Goal: Information Seeking & Learning: Learn about a topic

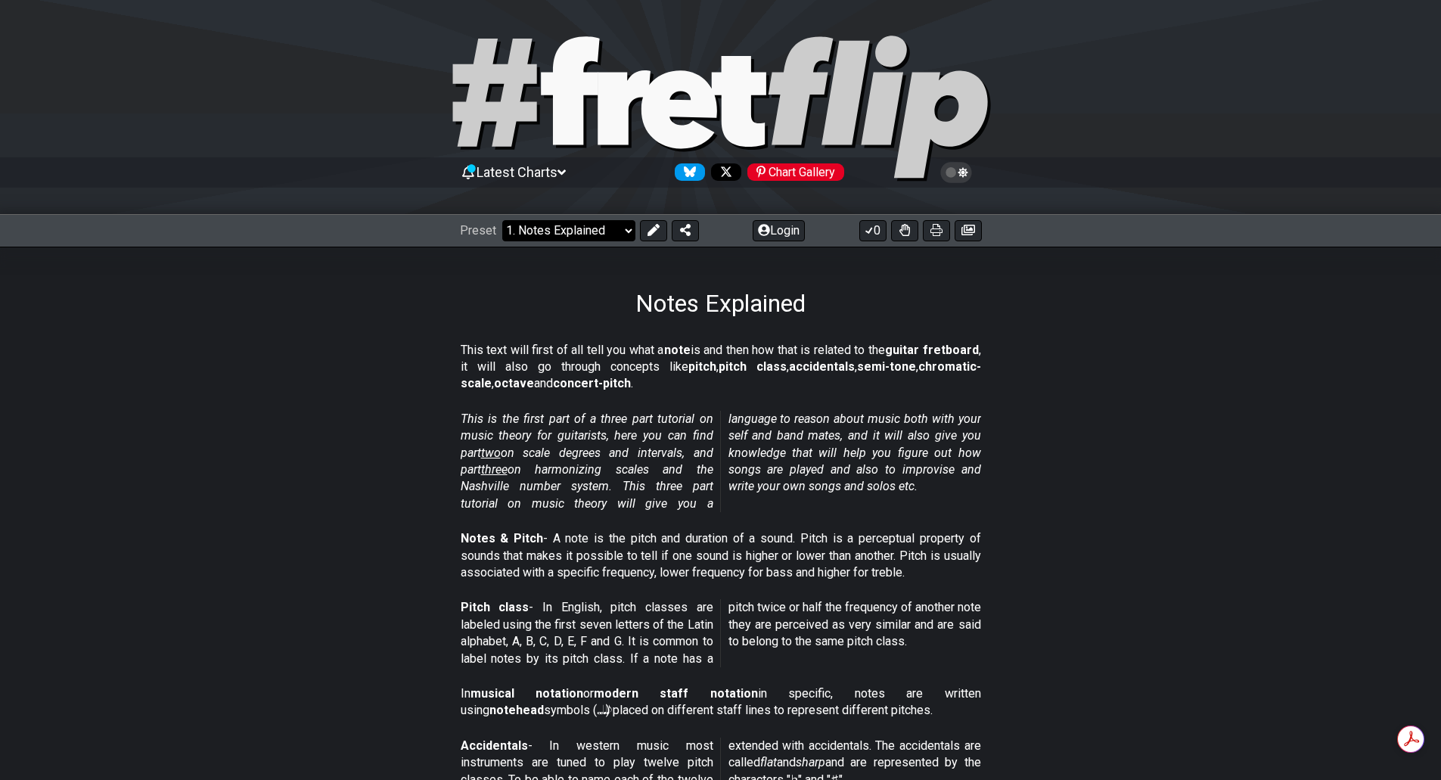
click at [628, 228] on select "Welcome to #fretflip! Initial Preset Custom Preset Minor Pentatonic Major Penta…" at bounding box center [568, 230] width 133 height 21
click at [502, 220] on select "Welcome to #fretflip! Initial Preset Custom Preset Minor Pentatonic Major Penta…" at bounding box center [568, 230] width 133 height 21
select select "/welcome"
select select "C"
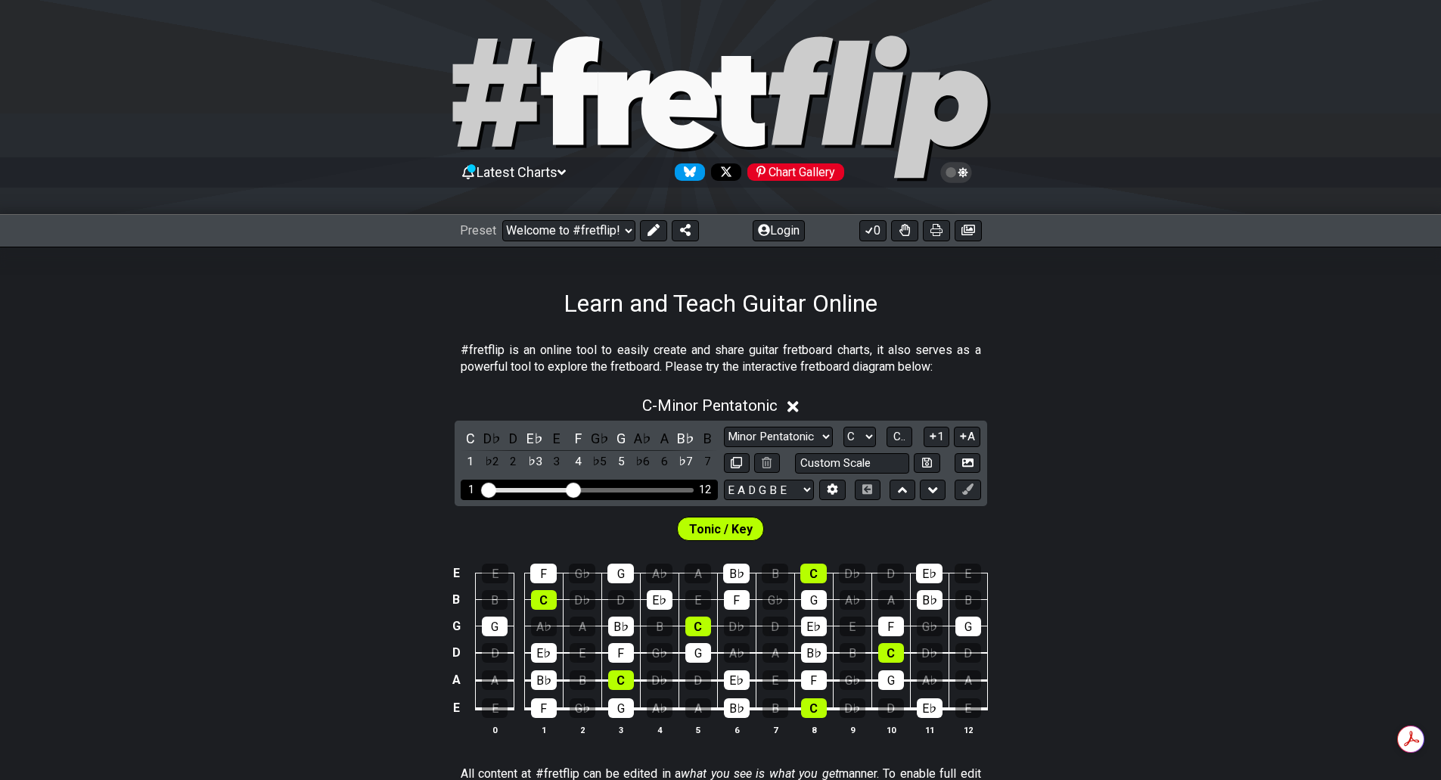
click at [633, 492] on div "Visible fret range" at bounding box center [589, 490] width 210 height 5
click at [570, 489] on input "Visible fret range" at bounding box center [589, 489] width 215 height 0
click at [576, 489] on input "Visible fret range" at bounding box center [589, 489] width 215 height 0
click at [550, 489] on div "Visible fret range" at bounding box center [528, 490] width 88 height 5
click at [515, 489] on div "Visible fret range" at bounding box center [528, 490] width 88 height 5
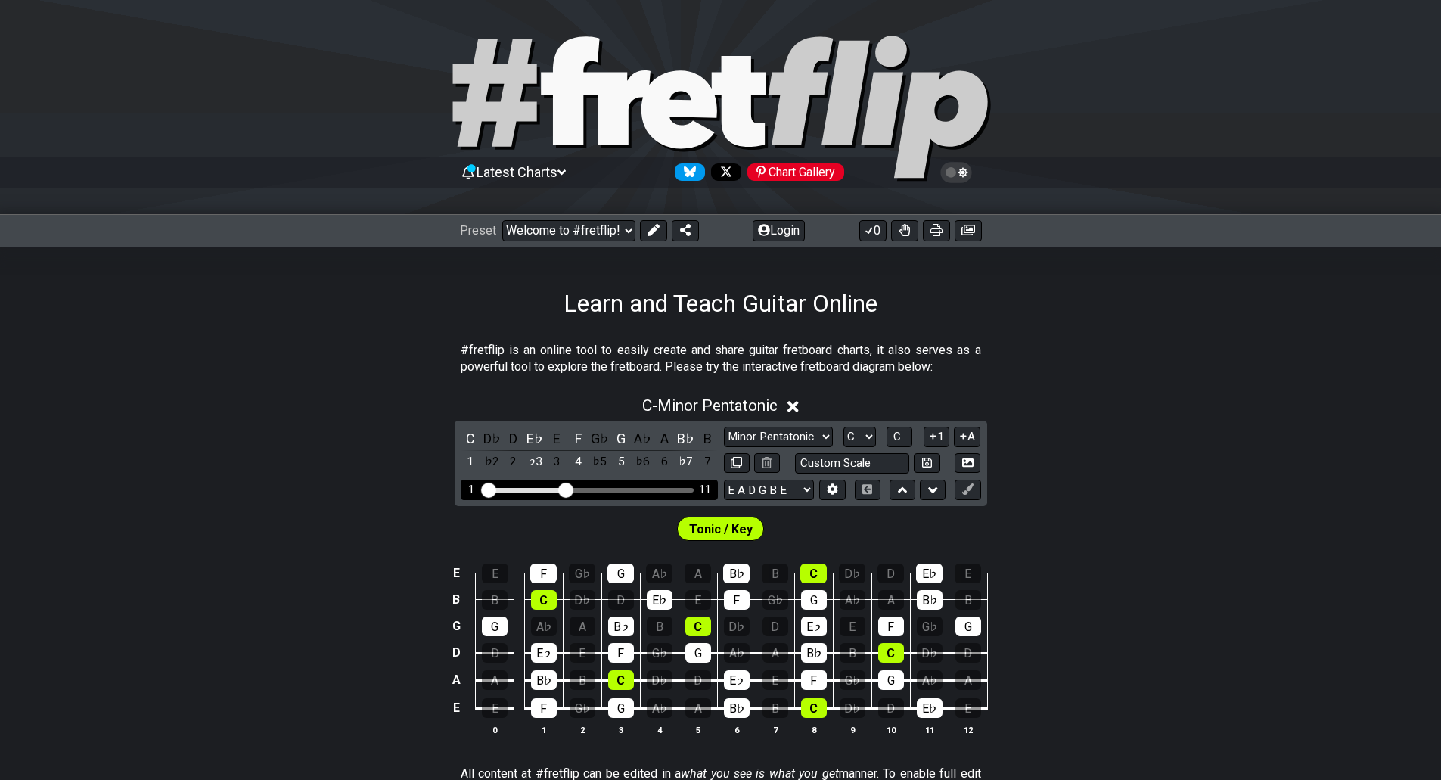
drag, startPoint x: 576, startPoint y: 484, endPoint x: 564, endPoint y: 490, distance: 13.5
click at [564, 489] on input "Visible fret range" at bounding box center [589, 489] width 215 height 0
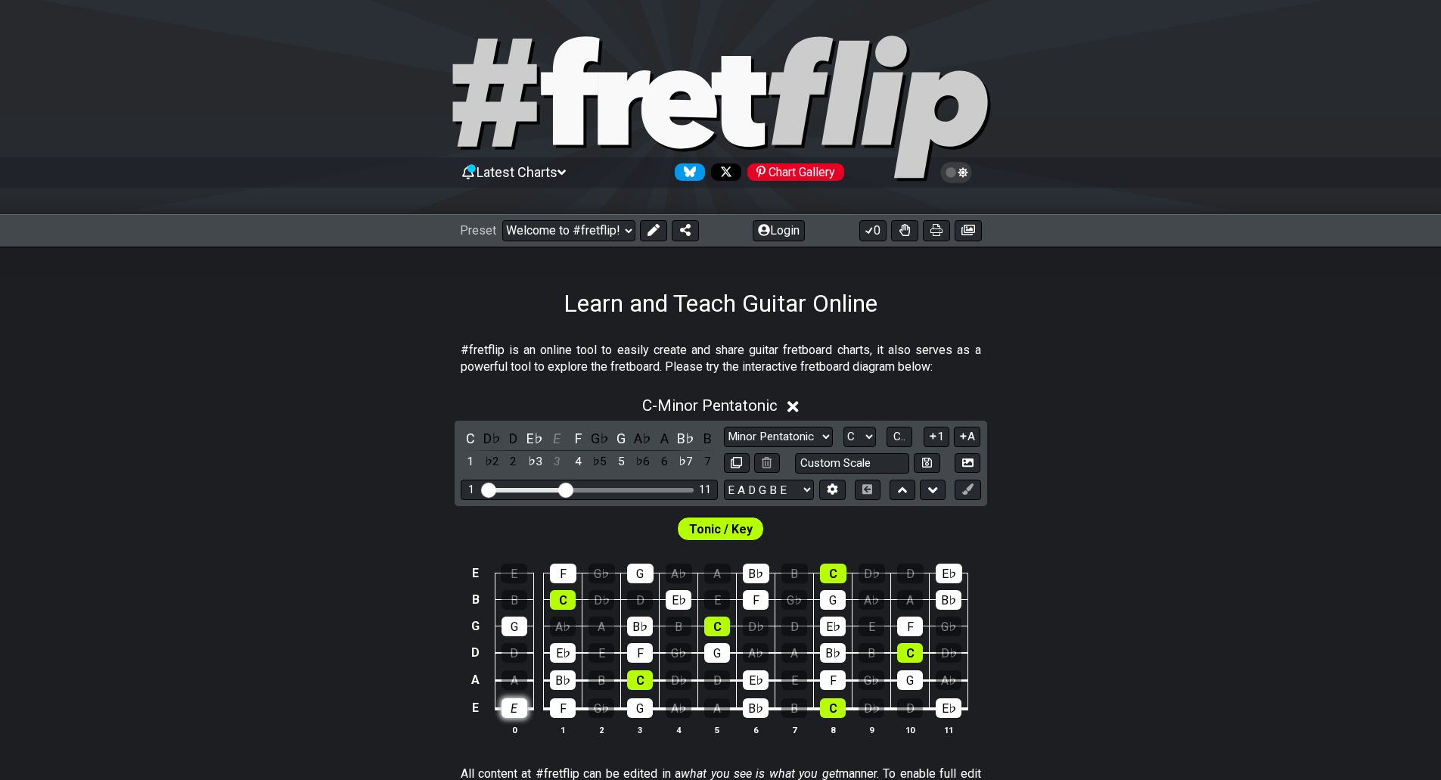
click at [517, 703] on div "E" at bounding box center [514, 708] width 26 height 20
click at [511, 674] on div "A" at bounding box center [514, 680] width 26 height 20
click at [513, 649] on div "D" at bounding box center [514, 653] width 26 height 20
click at [511, 617] on div "G" at bounding box center [514, 626] width 26 height 20
click at [515, 712] on div "E" at bounding box center [514, 708] width 26 height 20
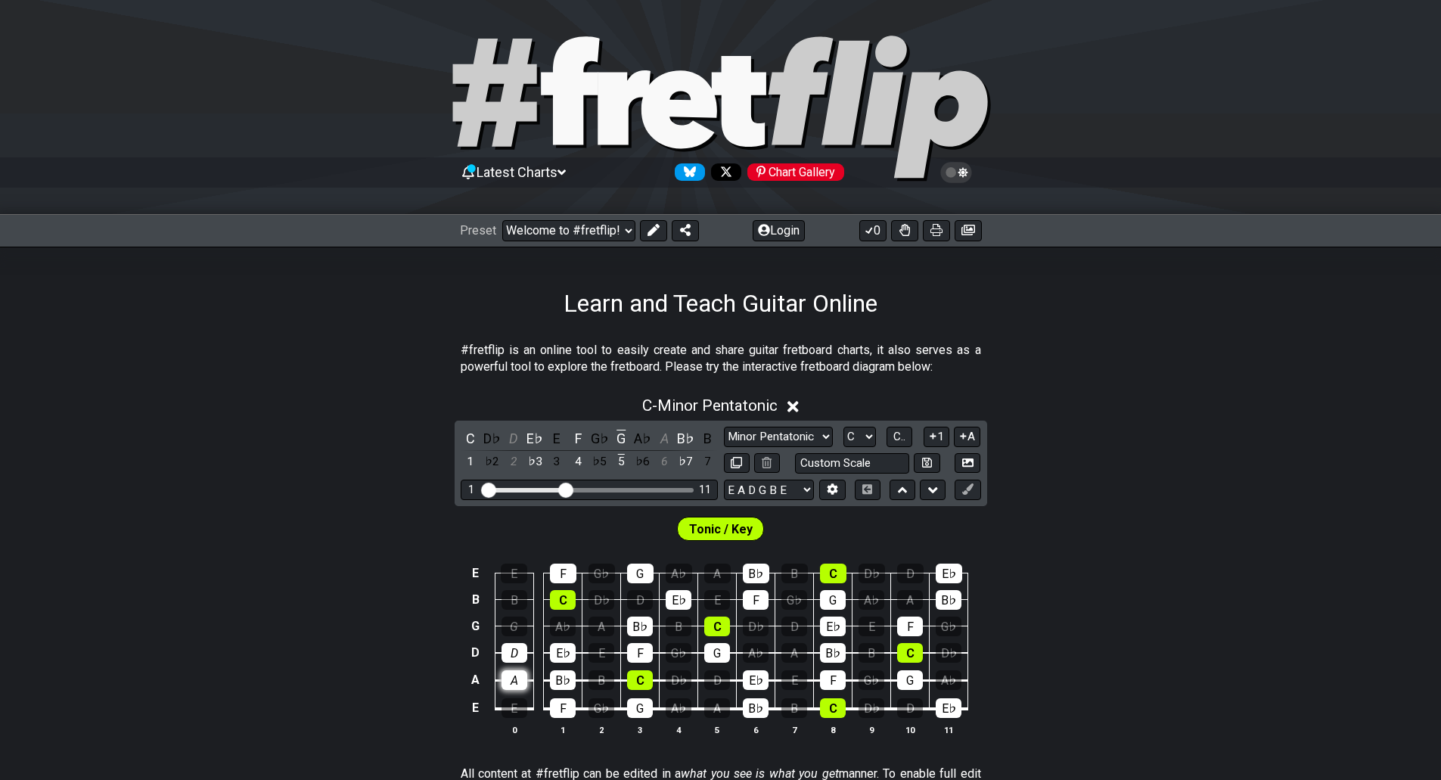
click at [520, 676] on div "A" at bounding box center [514, 680] width 26 height 20
click at [514, 644] on div "D" at bounding box center [514, 653] width 26 height 20
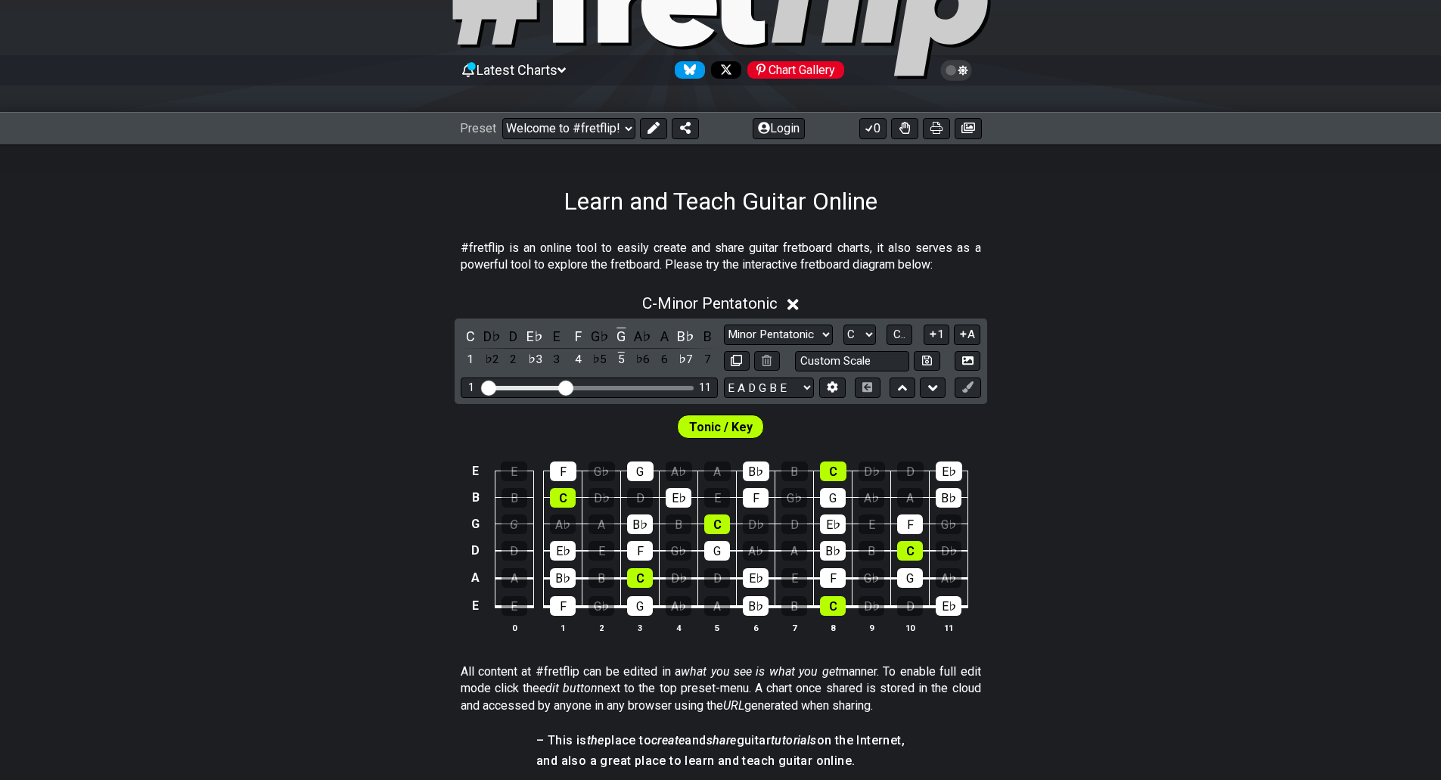
scroll to position [76, 0]
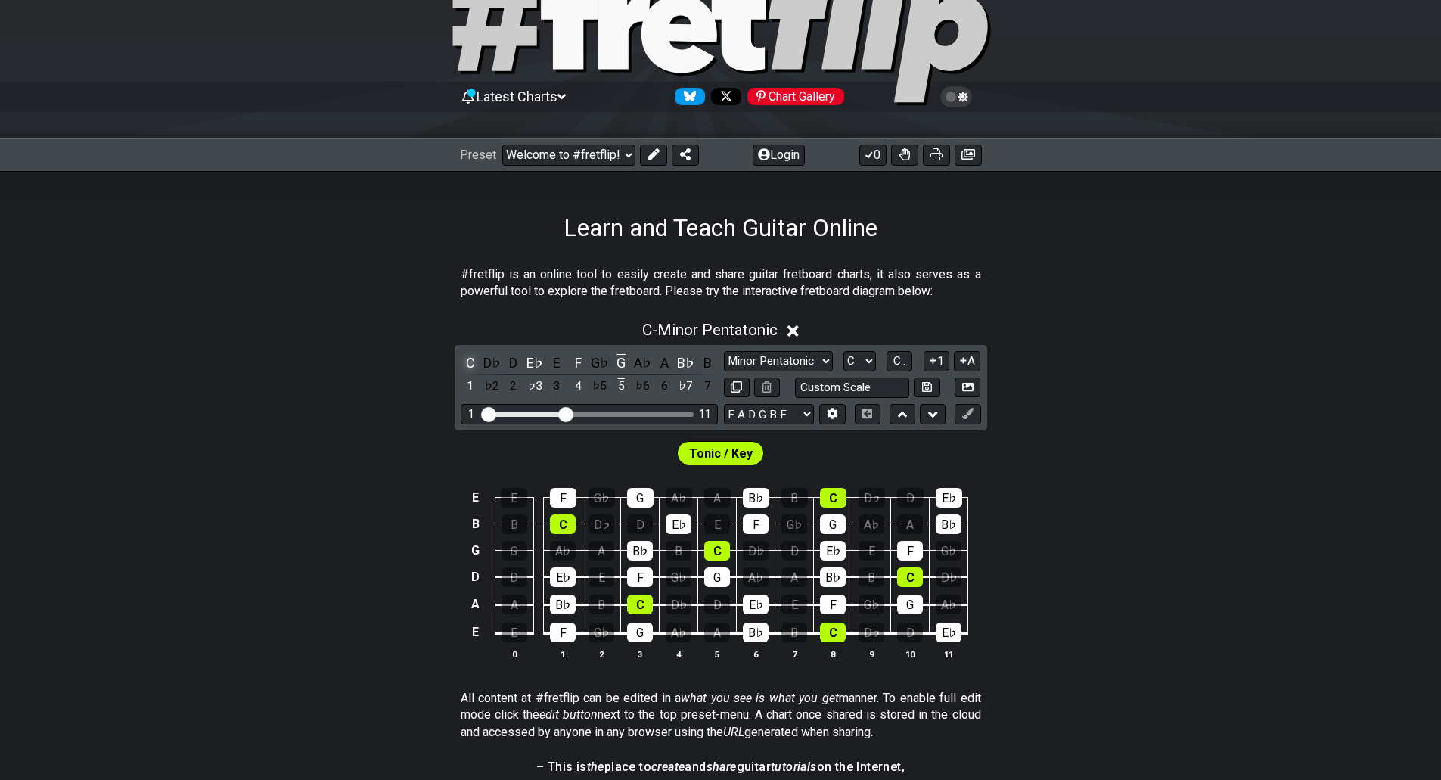
click at [473, 360] on div "C" at bounding box center [471, 362] width 20 height 20
click at [826, 361] on select "Minor Pentatonic Click to edit Minor Pentatonic Major Pentatonic Minor Blues Ma…" at bounding box center [778, 361] width 109 height 20
click at [724, 351] on select "Minor Pentatonic Click to edit Minor Pentatonic Major Pentatonic Minor Blues Ma…" at bounding box center [778, 361] width 109 height 20
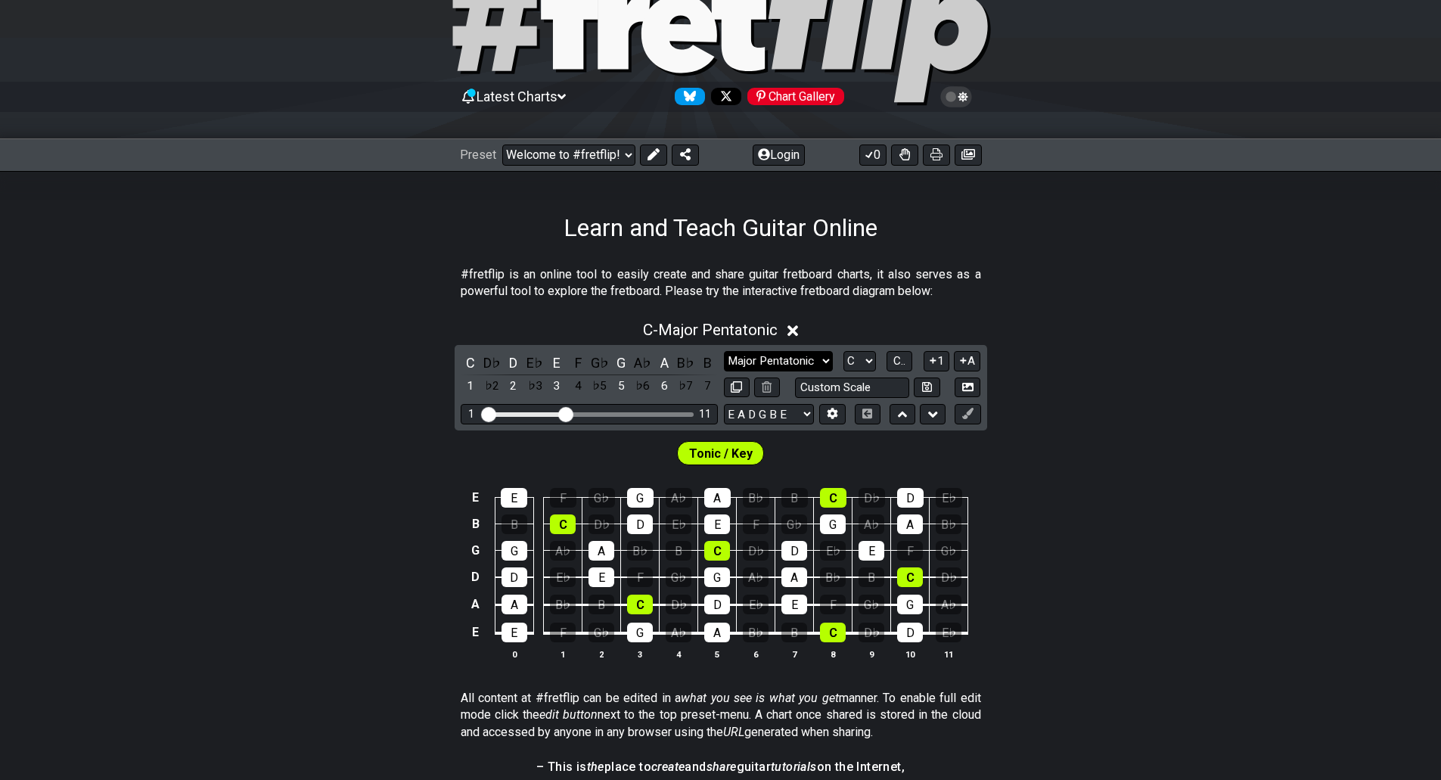
click at [826, 358] on select "Minor Pentatonic Click to edit Minor Pentatonic Major Pentatonic Minor Blues Ma…" at bounding box center [778, 361] width 109 height 20
select select "Minor Blues"
click at [724, 351] on select "Minor Pentatonic Click to edit Minor Pentatonic Major Pentatonic Minor Blues Ma…" at bounding box center [778, 361] width 109 height 20
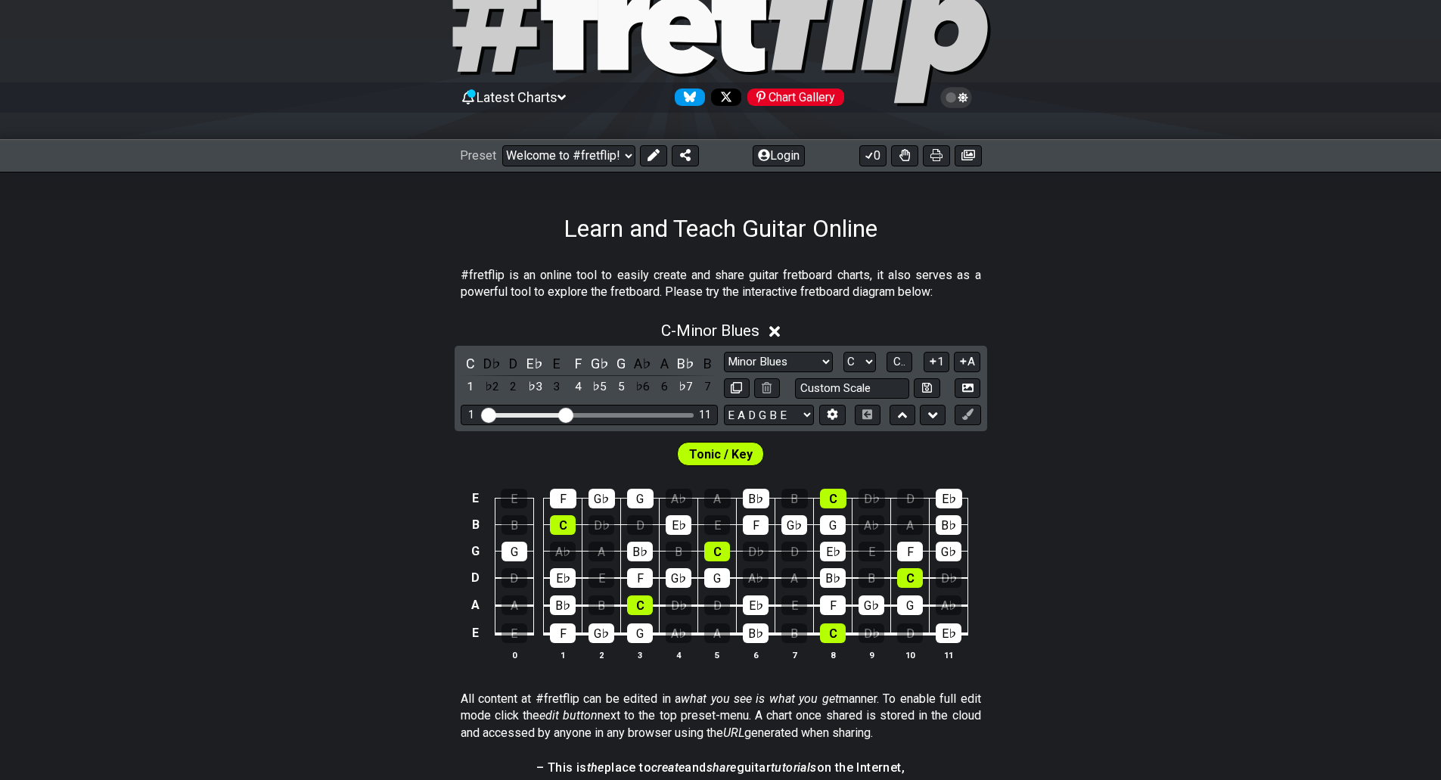
scroll to position [0, 0]
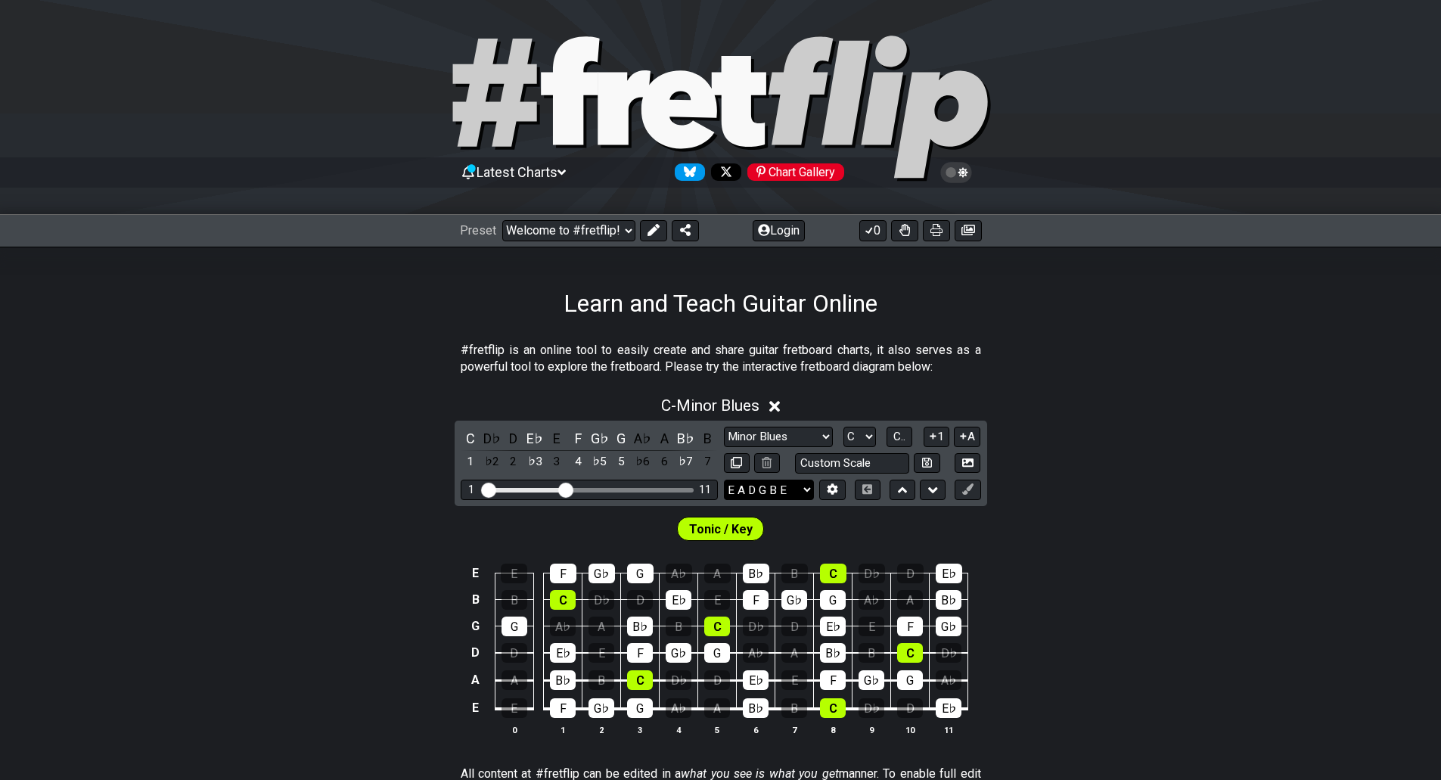
click at [809, 491] on select "E A D G B E E A D G B E E A D G B E B E A D F♯ B A D G C E A D A D G B E E♭ A♭ …" at bounding box center [769, 490] width 90 height 20
click at [781, 405] on icon at bounding box center [774, 406] width 11 height 11
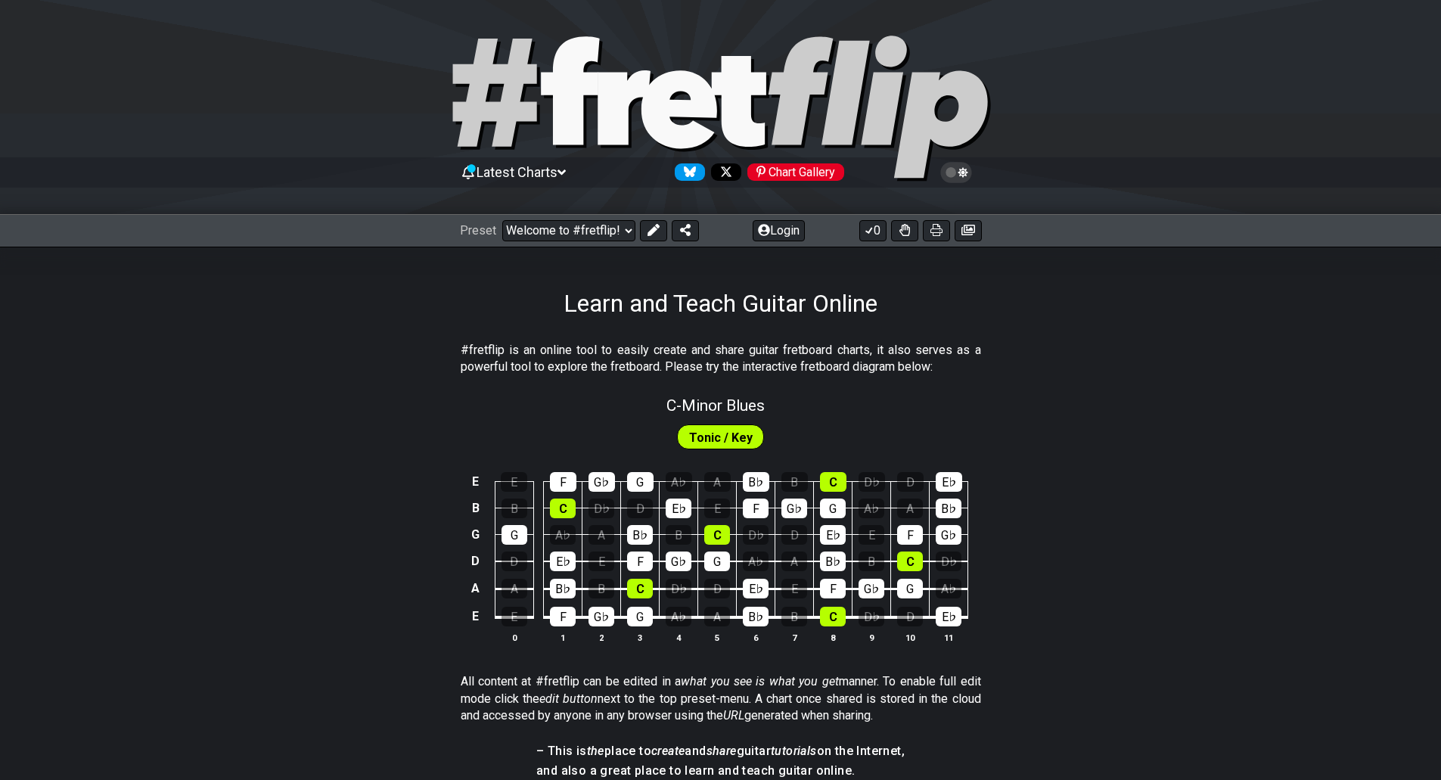
click at [706, 448] on span "Tonic / Key" at bounding box center [721, 438] width 64 height 22
click at [709, 439] on span "Tonic / Key" at bounding box center [721, 438] width 64 height 22
click at [744, 428] on span "Tonic / Key" at bounding box center [721, 438] width 64 height 22
click at [742, 436] on span "Tonic / Key" at bounding box center [721, 438] width 64 height 22
click at [738, 405] on span "C - Minor Blues" at bounding box center [715, 405] width 98 height 18
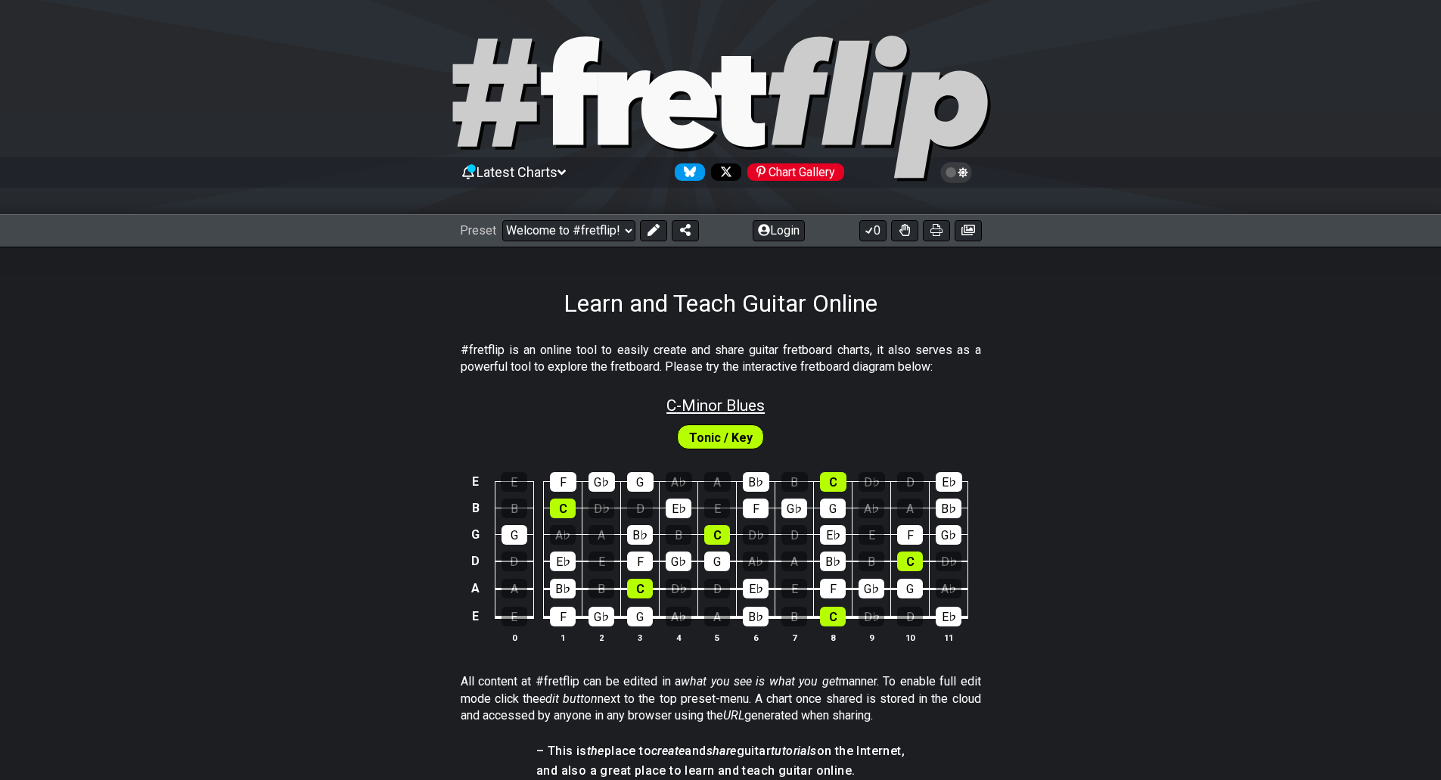
select select "Minor Blues"
select select "C"
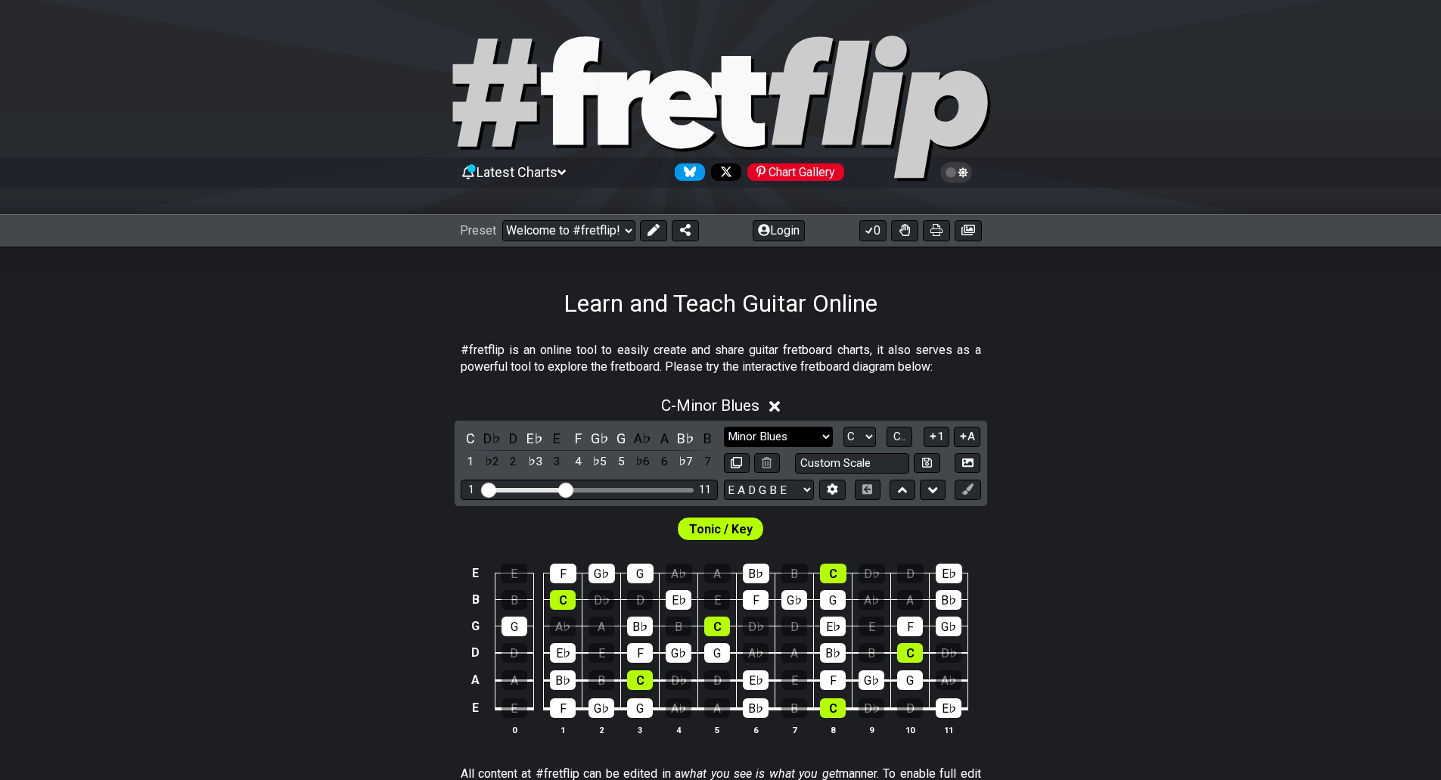
click at [830, 435] on select "Minor Pentatonic Click to edit Minor Pentatonic Major Pentatonic Minor Blues Ma…" at bounding box center [778, 437] width 109 height 20
select select "Major Pentatonic"
click at [724, 427] on select "Minor Pentatonic Click to edit Minor Pentatonic Major Pentatonic Minor Blues Ma…" at bounding box center [778, 437] width 109 height 20
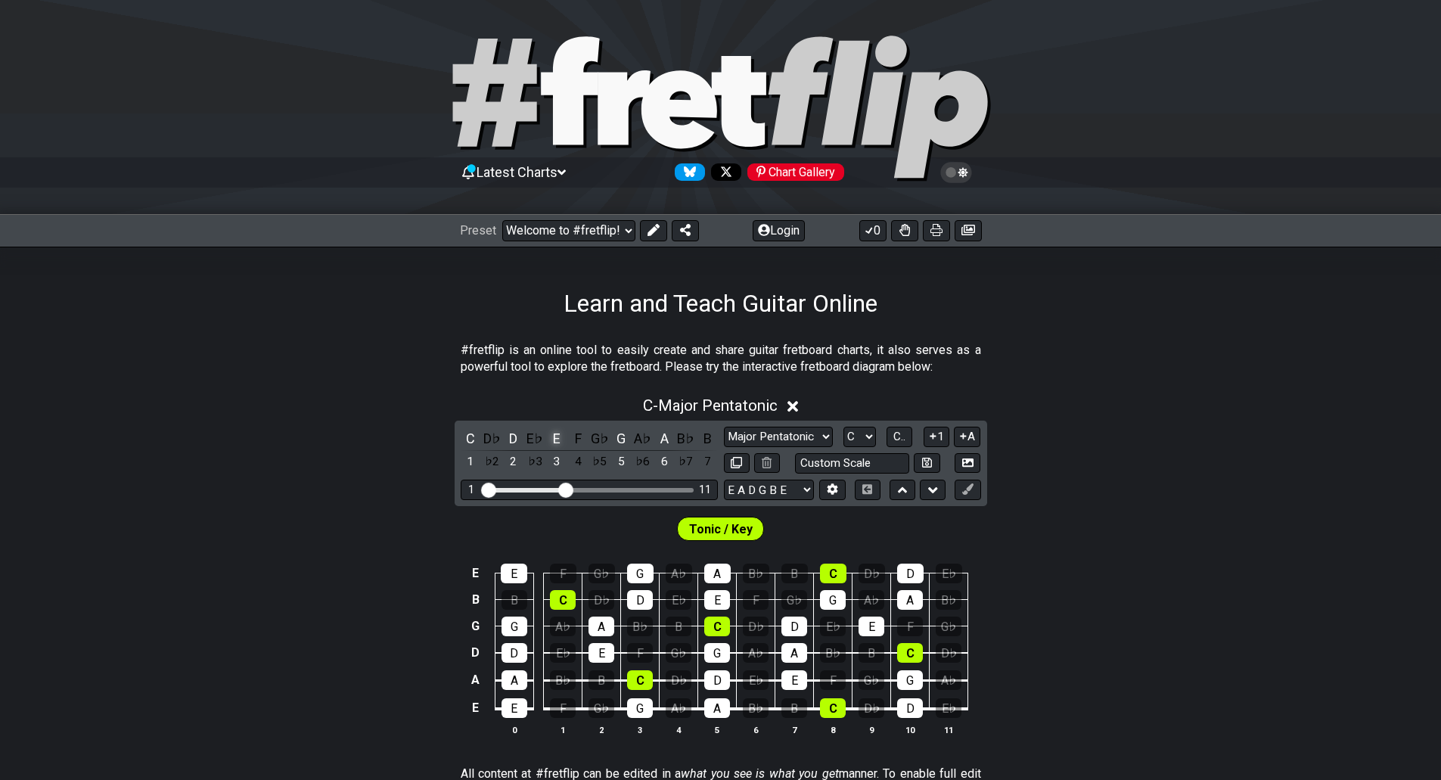
click at [558, 434] on div "E" at bounding box center [557, 438] width 20 height 20
click at [557, 433] on div "E" at bounding box center [557, 438] width 20 height 20
click at [874, 436] on select "A♭ A A♯ B♭ B C C♯ D♭ D D♯ E♭ E F F♯ G♭ G G♯" at bounding box center [859, 437] width 33 height 20
select select "E"
click at [843, 427] on select "A♭ A A♯ B♭ B C C♯ D♭ D D♯ E♭ E F F♯ G♭ G G♯" at bounding box center [859, 437] width 33 height 20
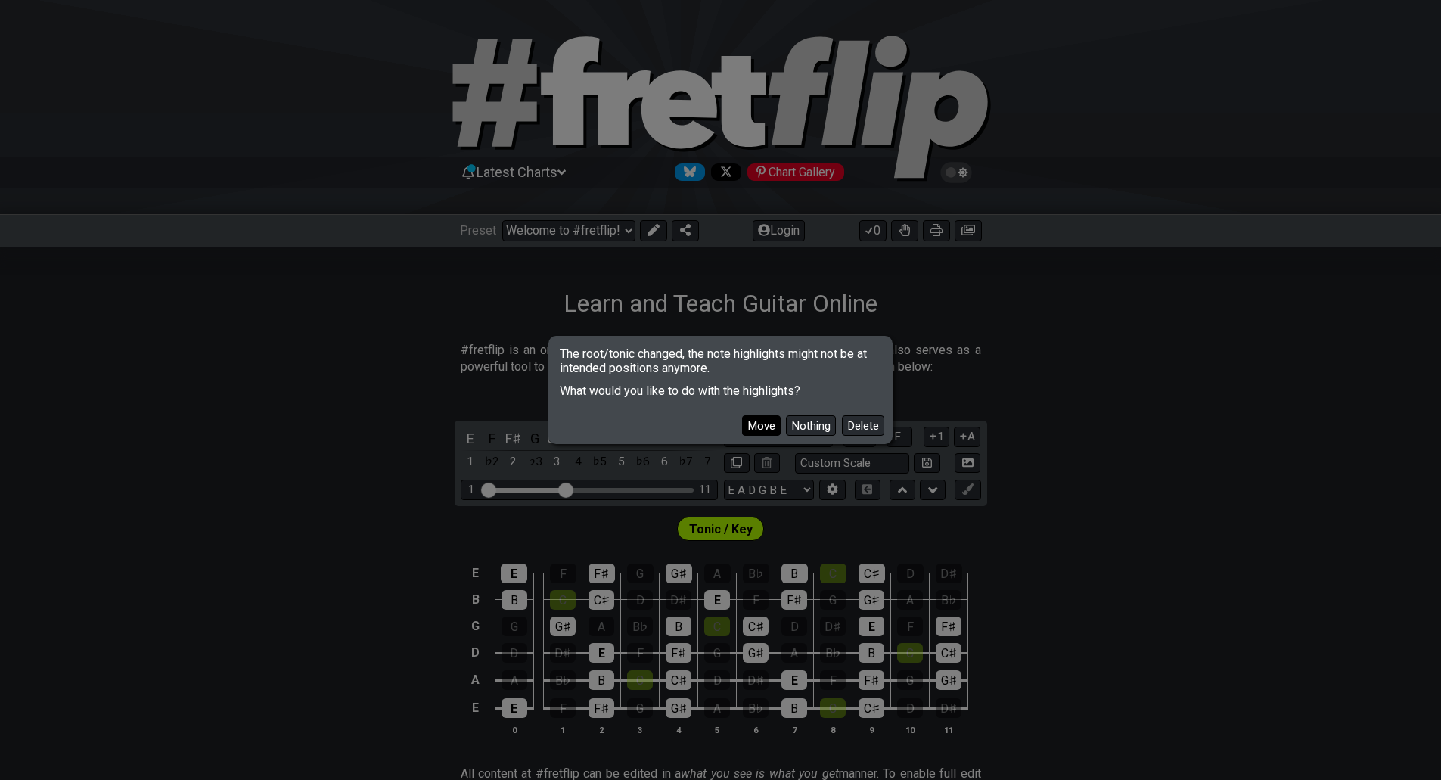
click at [762, 429] on button "Move" at bounding box center [761, 425] width 39 height 20
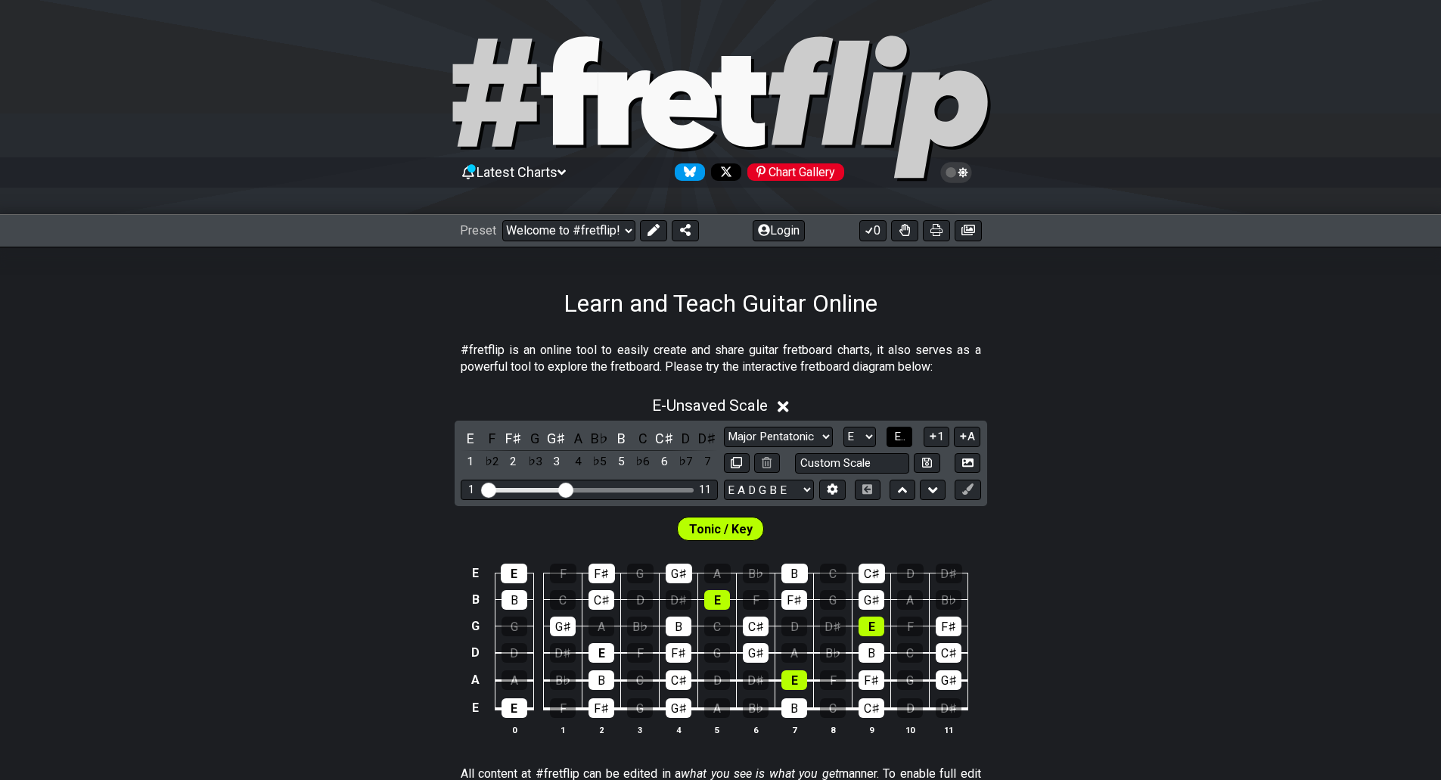
click at [908, 441] on button "E.." at bounding box center [899, 437] width 26 height 20
click at [824, 432] on select "Minor Pentatonic Click to edit Minor Pentatonic Major Pentatonic Minor Blues Ma…" at bounding box center [778, 437] width 109 height 20
click at [701, 532] on span "Tonic / Key" at bounding box center [721, 529] width 64 height 22
click at [787, 404] on icon at bounding box center [783, 407] width 11 height 16
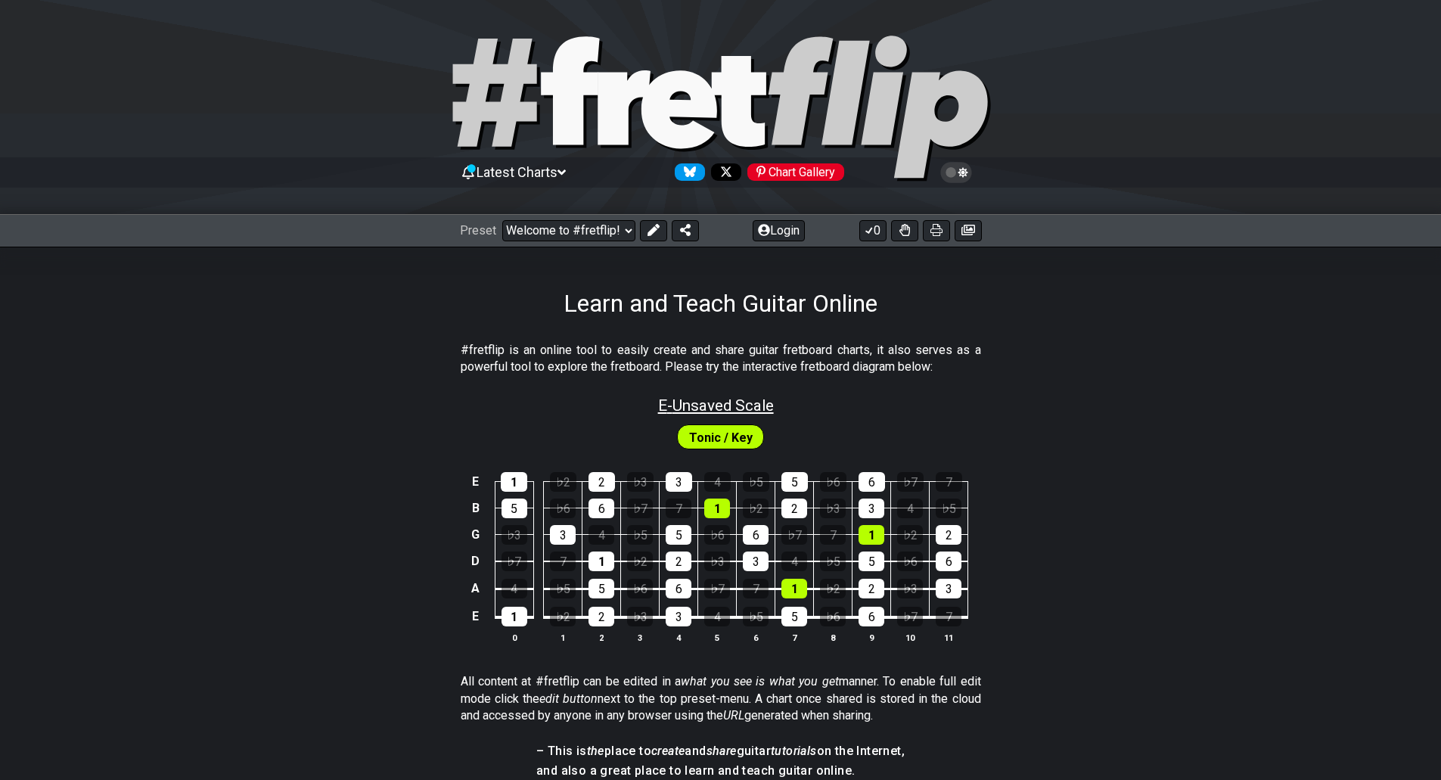
click at [737, 401] on span "E - Unsaved Scale" at bounding box center [716, 405] width 116 height 18
select select "Major Pentatonic"
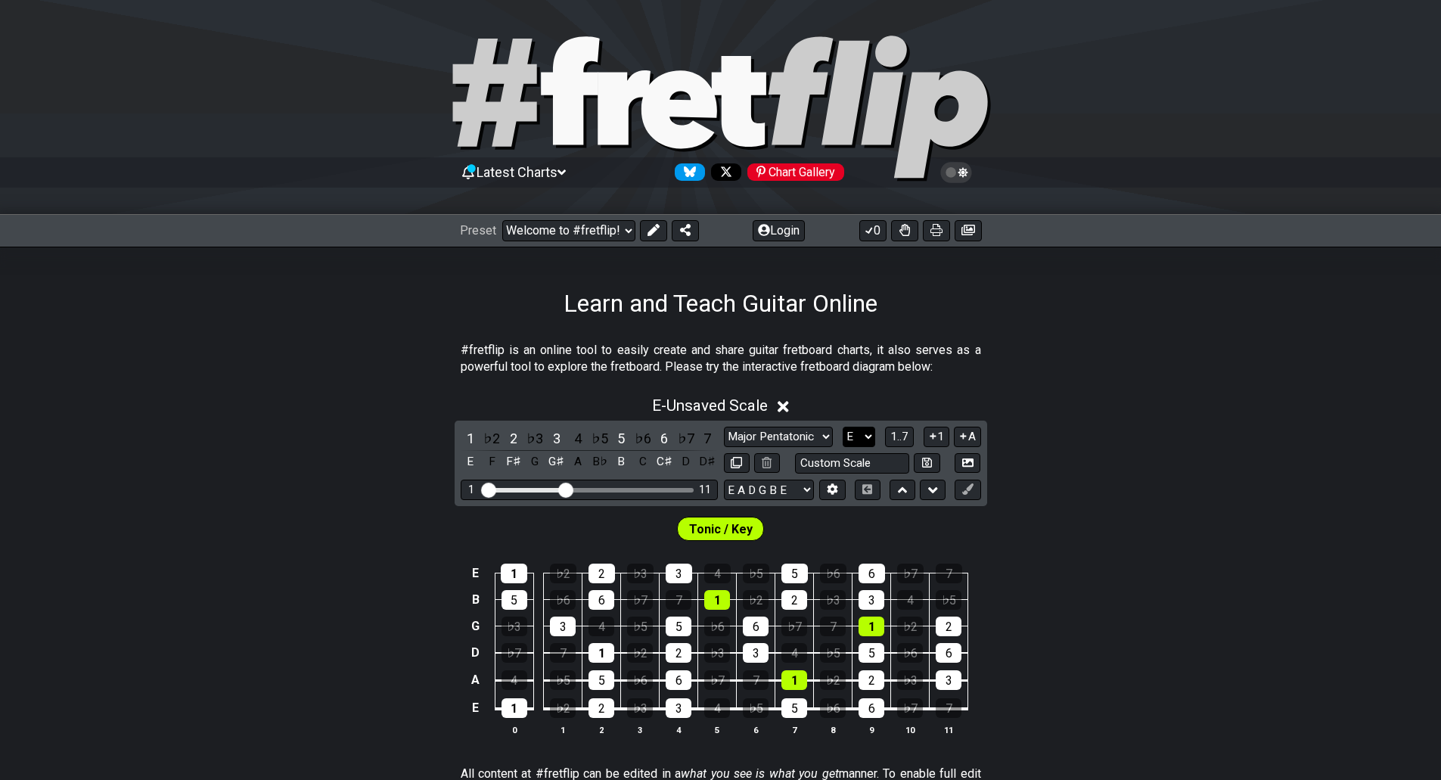
click at [868, 436] on select "A♭ A A♯ B♭ B C C♯ D♭ D D♯ E♭ E F F♯ G♭ G G♯" at bounding box center [859, 437] width 33 height 20
click at [843, 427] on select "A♭ A A♯ B♭ B C C♯ D♭ D D♯ E♭ E F F♯ G♭ G G♯" at bounding box center [859, 437] width 33 height 20
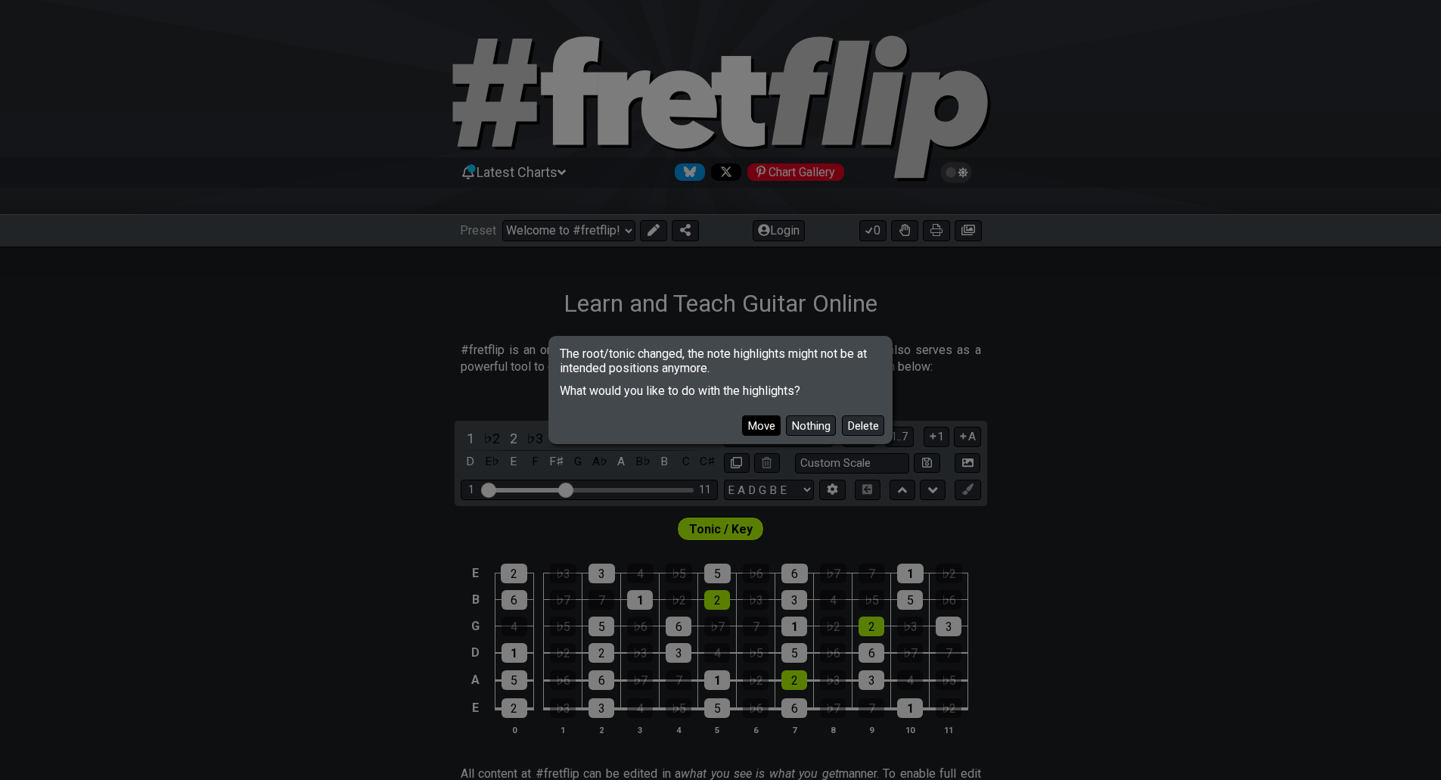
click at [770, 422] on button "Move" at bounding box center [761, 425] width 39 height 20
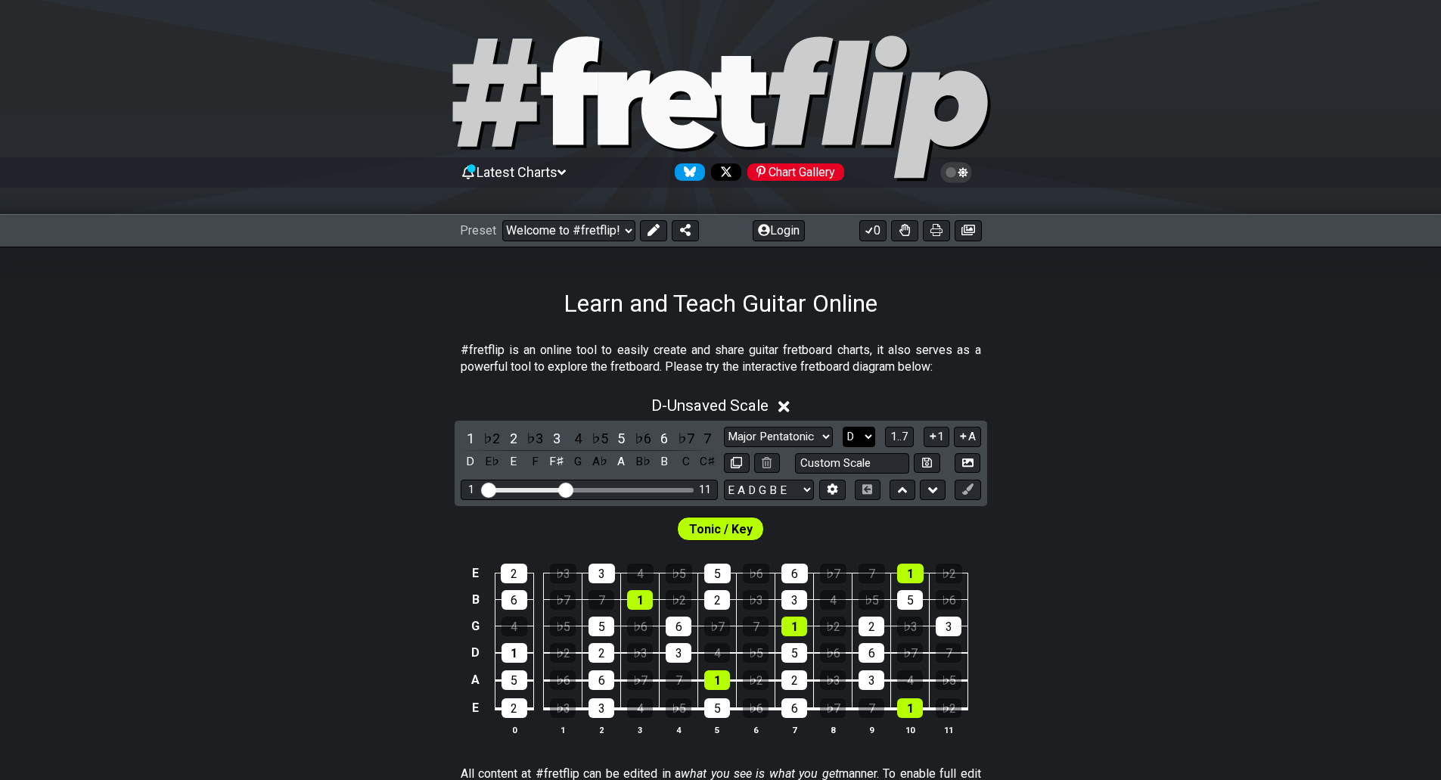
click at [874, 436] on select "A♭ A A♯ B♭ B C C♯ D♭ D D♯ E♭ E F F♯ G♭ G G♯" at bounding box center [859, 437] width 33 height 20
select select "C"
click at [843, 427] on select "A♭ A A♯ B♭ B C C♯ D♭ D D♯ E♭ E F F♯ G♭ G G♯" at bounding box center [859, 437] width 33 height 20
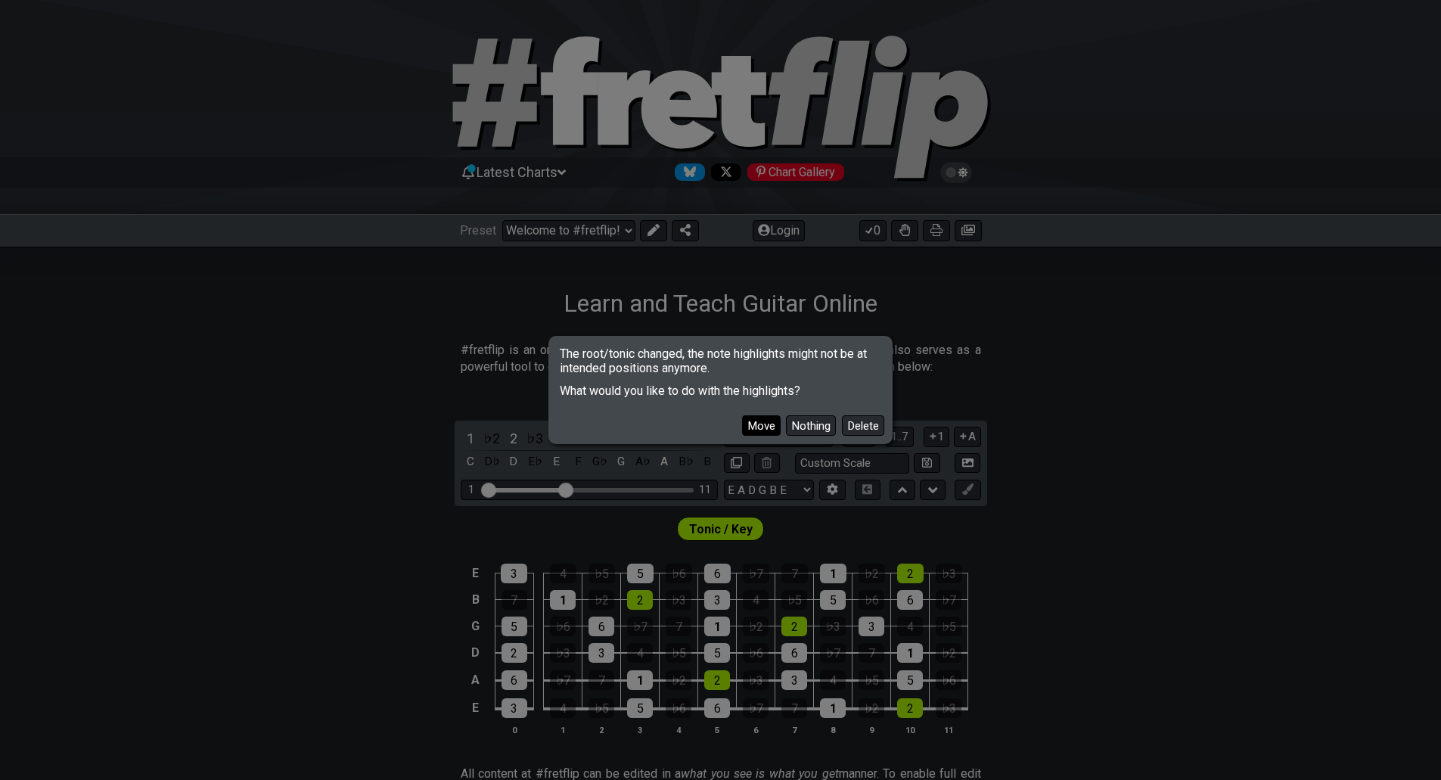
click at [768, 420] on button "Move" at bounding box center [761, 425] width 39 height 20
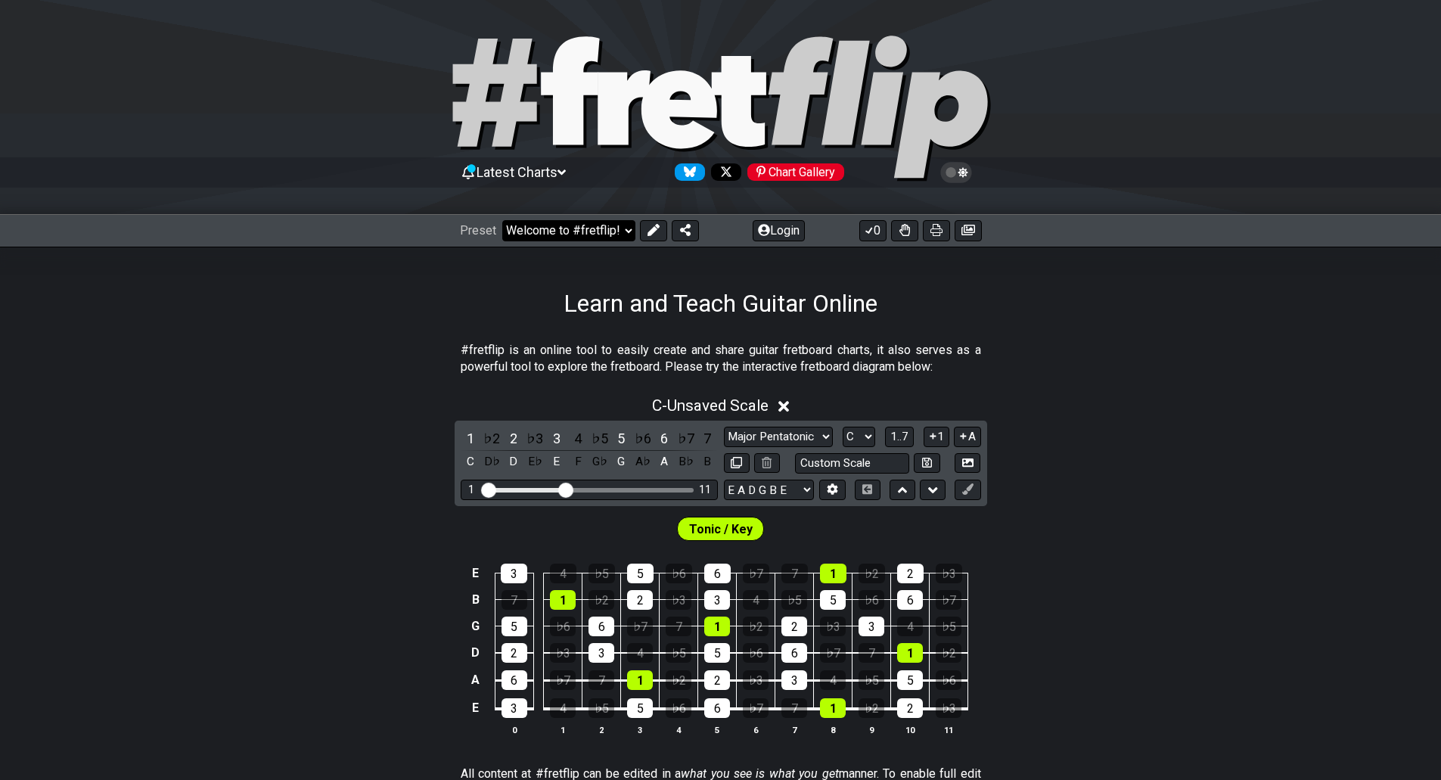
click at [621, 228] on select "Welcome to #fretflip! Initial Preset Custom Preset Minor Pentatonic Major Penta…" at bounding box center [568, 230] width 133 height 21
select select "/welcome"
click at [502, 220] on select "Welcome to #fretflip! Initial Preset Custom Preset Minor Pentatonic Major Penta…" at bounding box center [568, 230] width 133 height 21
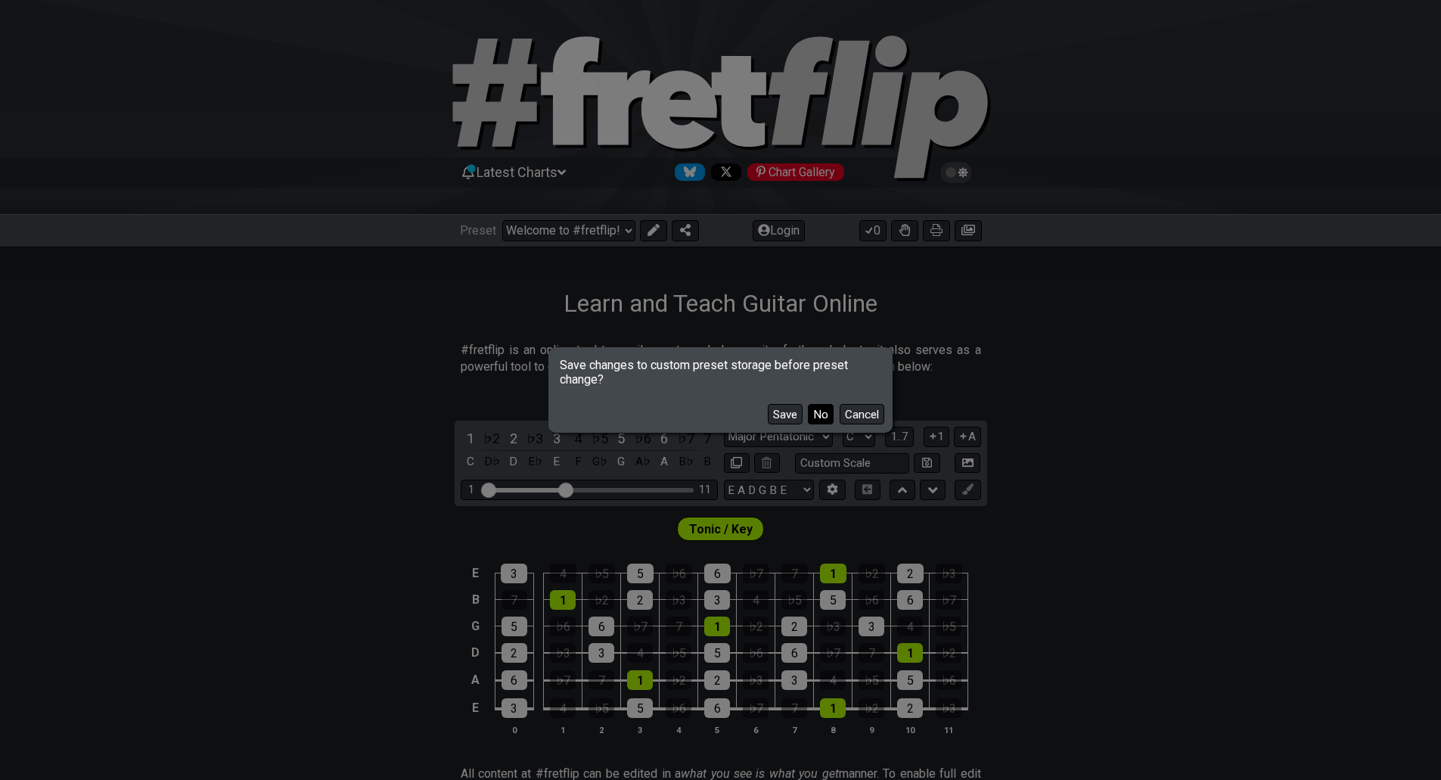
click at [822, 421] on button "No" at bounding box center [821, 414] width 26 height 20
select select "Minor Pentatonic"
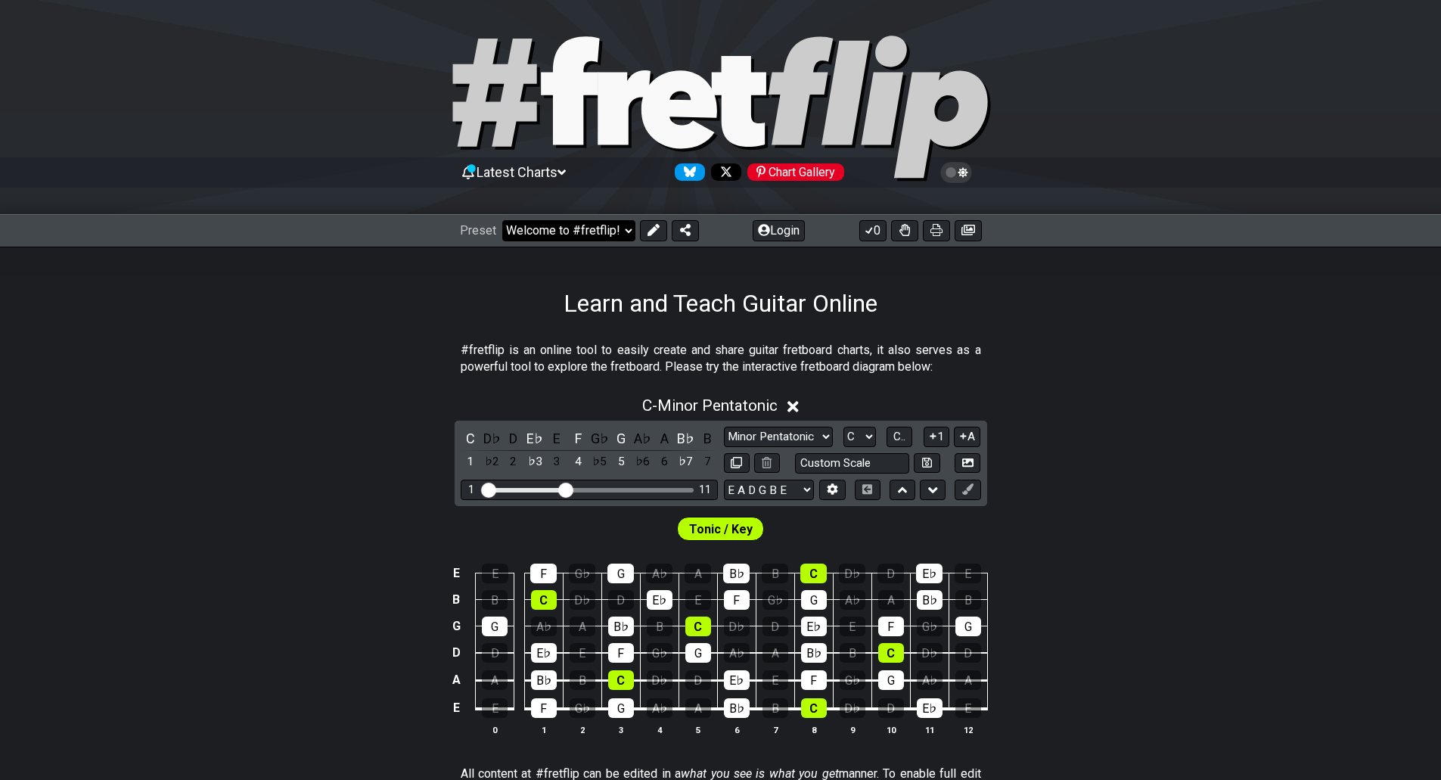
click at [627, 234] on select "Welcome to #fretflip! Initial Preset Custom Preset Minor Pentatonic Major Penta…" at bounding box center [568, 230] width 133 height 21
click at [502, 220] on select "Welcome to #fretflip! Initial Preset Custom Preset Minor Pentatonic Major Penta…" at bounding box center [568, 230] width 133 height 21
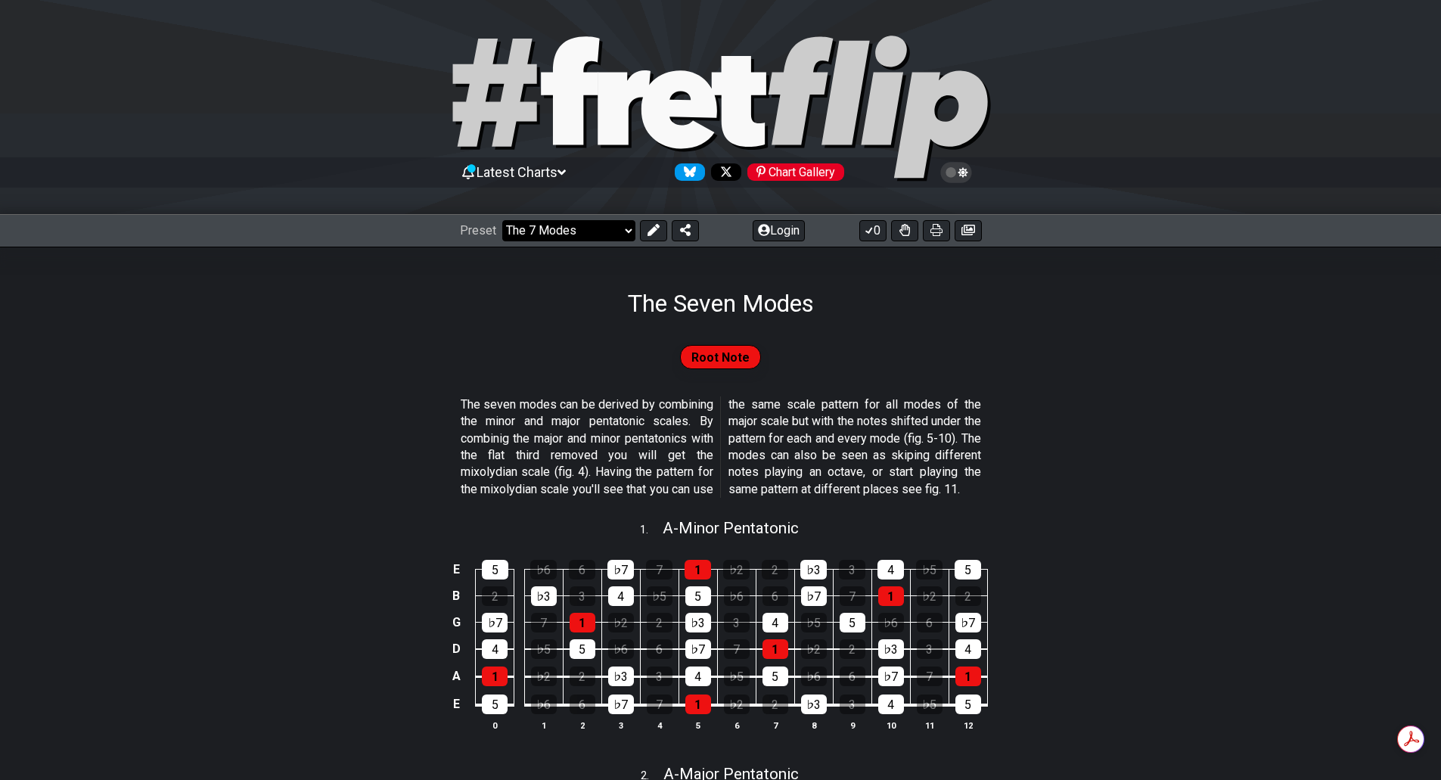
click at [625, 228] on select "Welcome to #fretflip! Initial Preset Custom Preset Minor Pentatonic Major Penta…" at bounding box center [568, 230] width 133 height 21
click at [502, 220] on select "Welcome to #fretflip! Initial Preset Custom Preset Minor Pentatonic Major Penta…" at bounding box center [568, 230] width 133 height 21
select select "/musical-notes-explained"
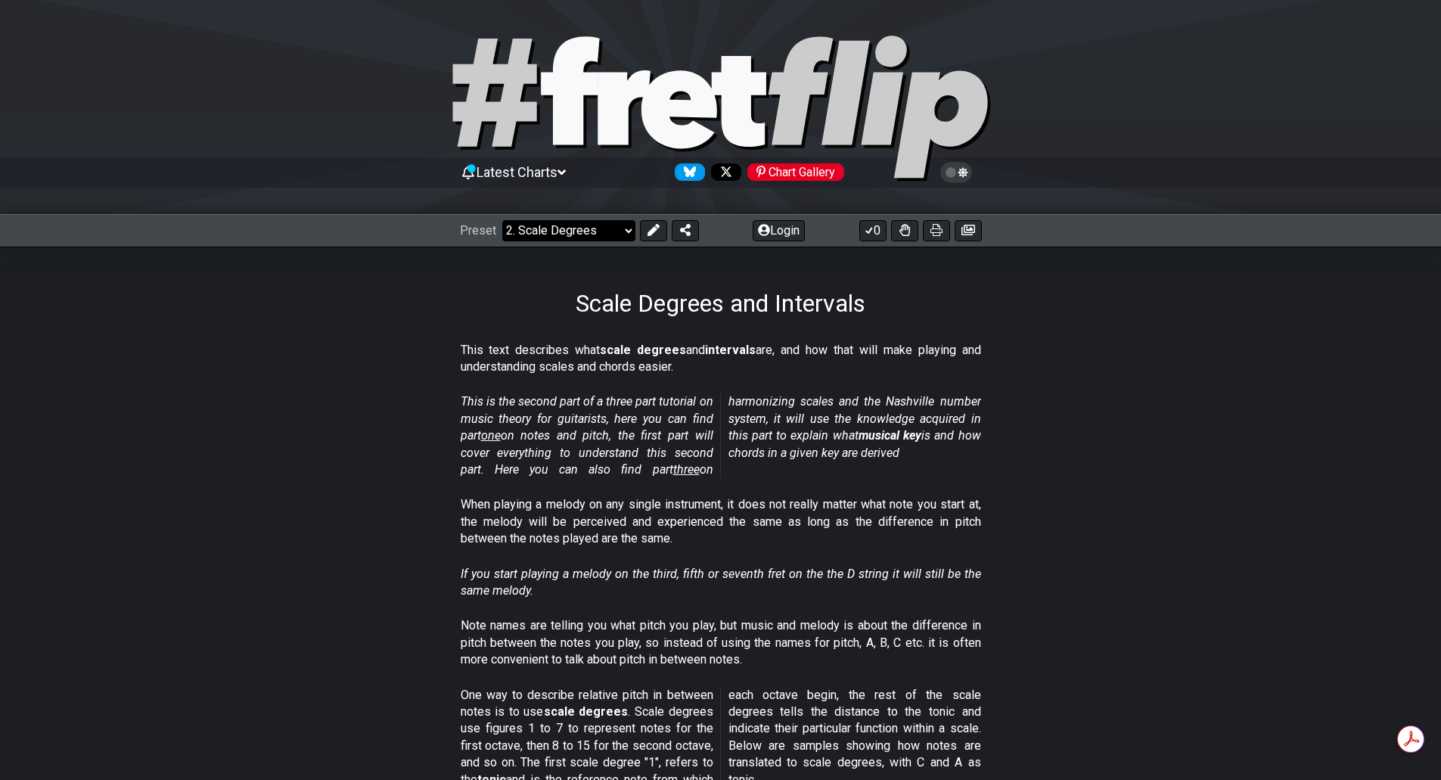
click at [625, 228] on select "Welcome to #fretflip! Initial Preset Custom Preset Minor Pentatonic Major Penta…" at bounding box center [568, 230] width 133 height 21
click at [502, 220] on select "Welcome to #fretflip! Initial Preset Custom Preset Minor Pentatonic Major Penta…" at bounding box center [568, 230] width 133 height 21
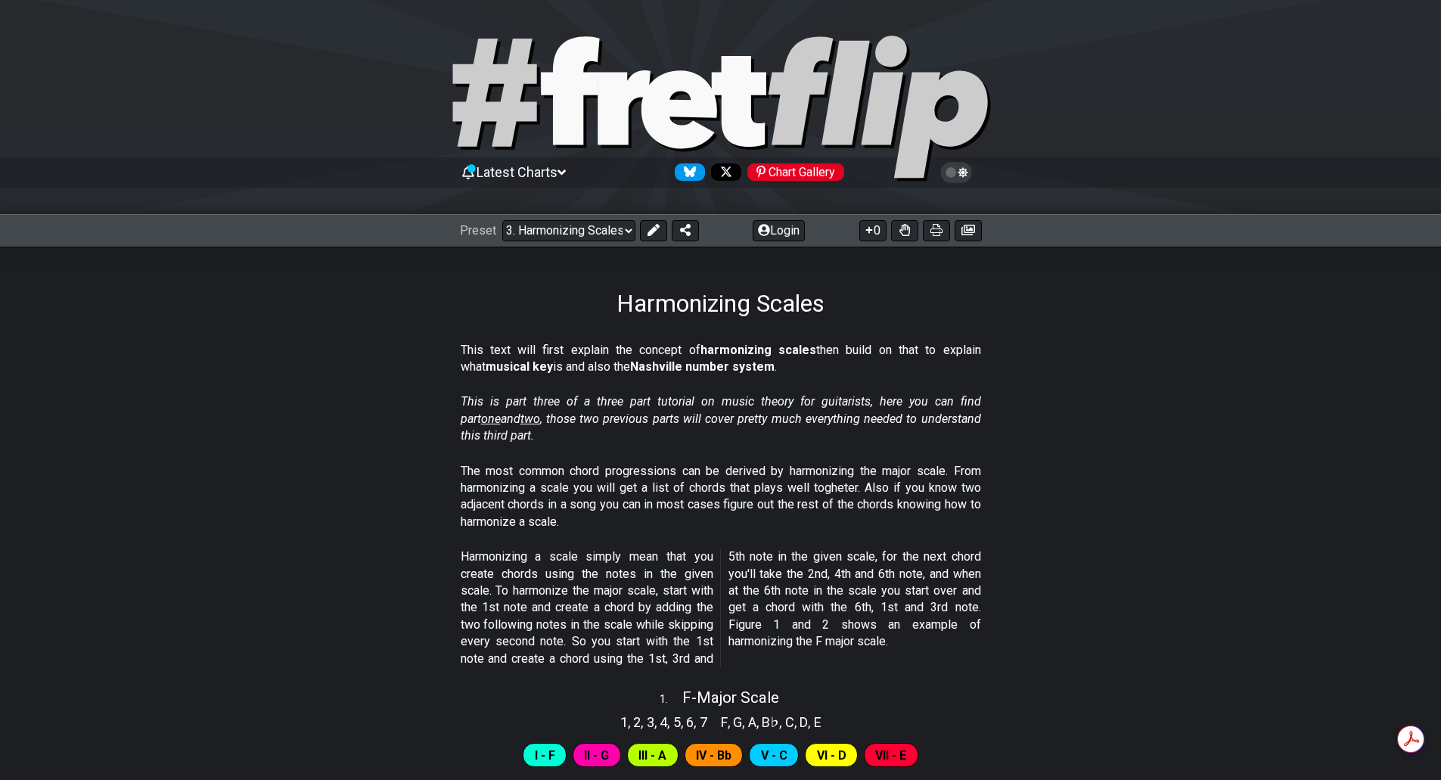
click at [472, 173] on icon at bounding box center [468, 172] width 9 height 9
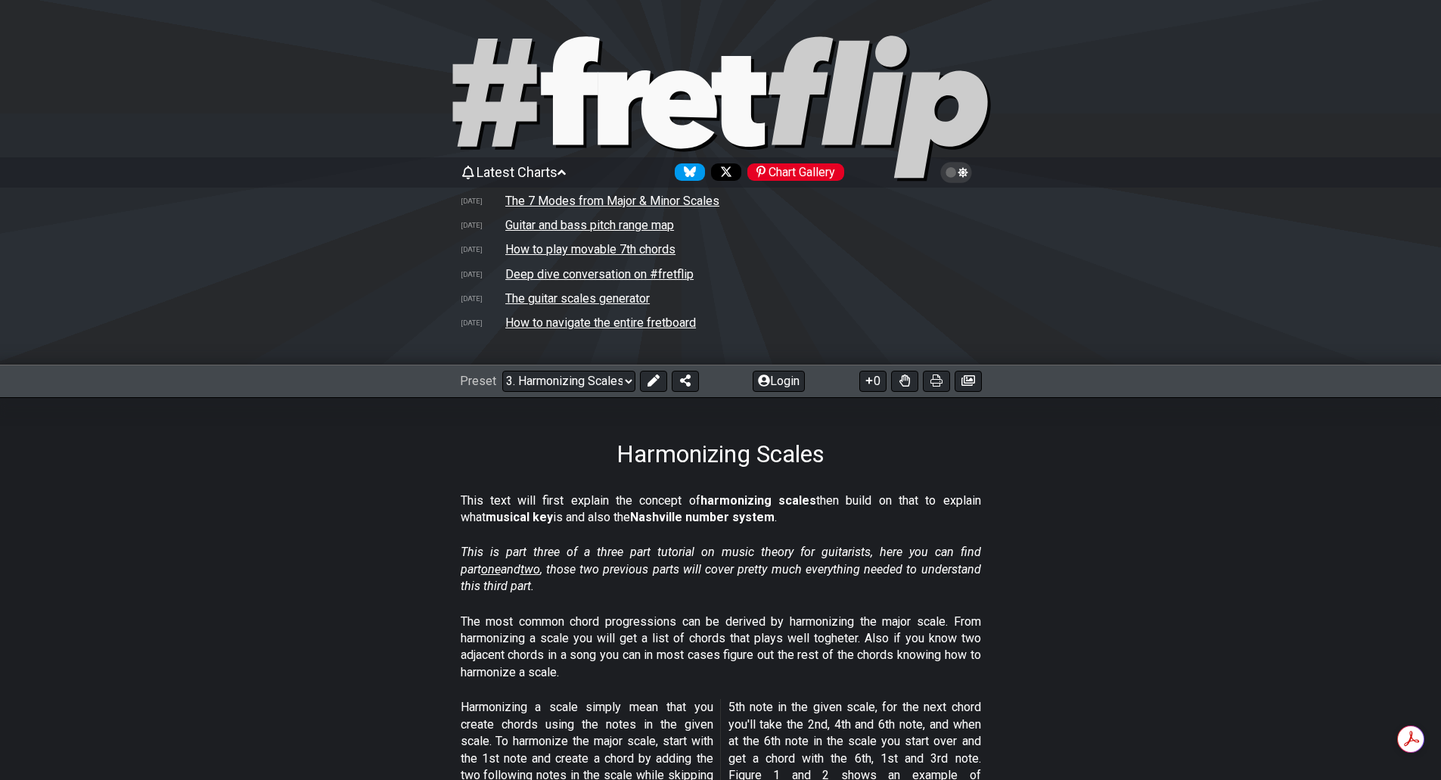
click at [645, 326] on td "How to navigate the entire fretboard" at bounding box center [600, 323] width 192 height 16
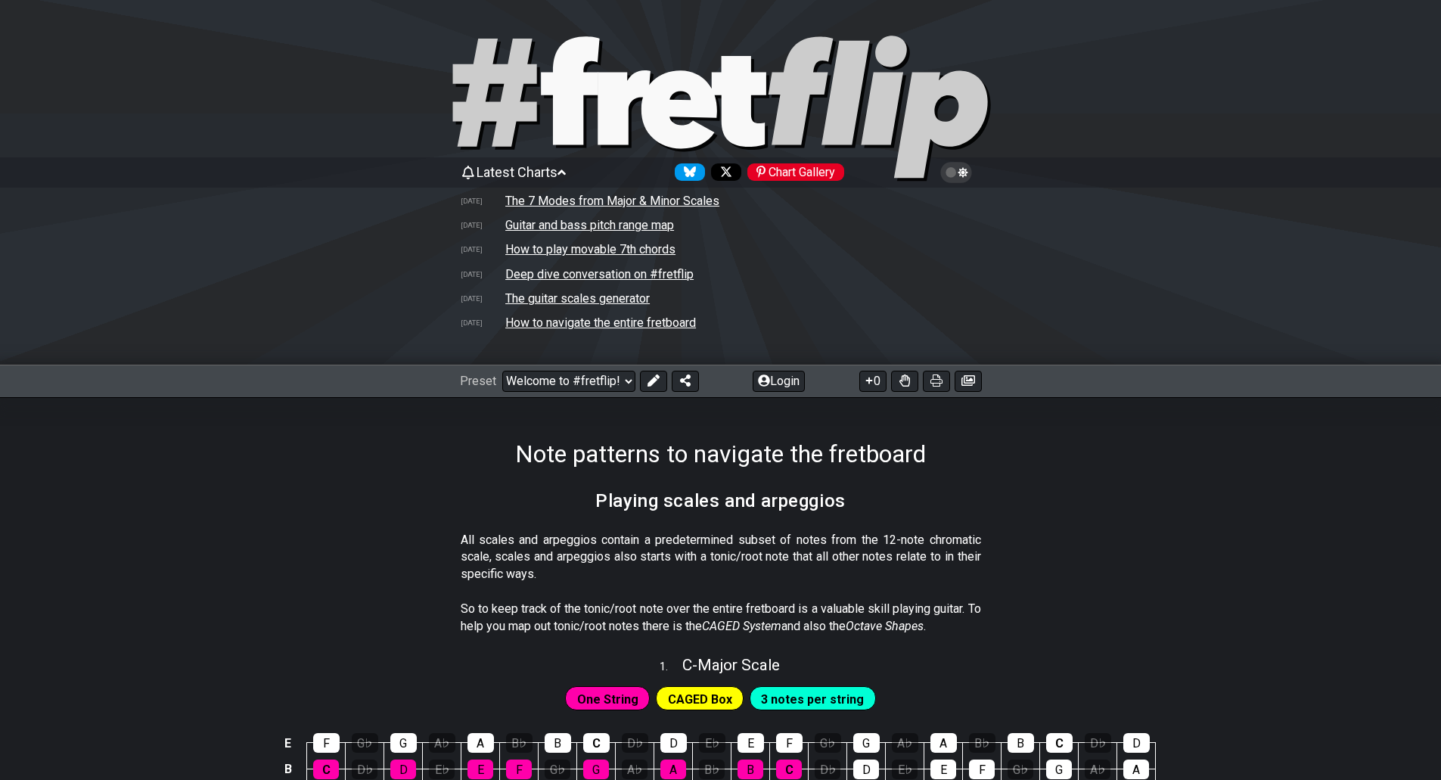
click at [607, 246] on td "How to play movable 7th chords" at bounding box center [590, 249] width 172 height 16
select select "/movable-7th-chords"
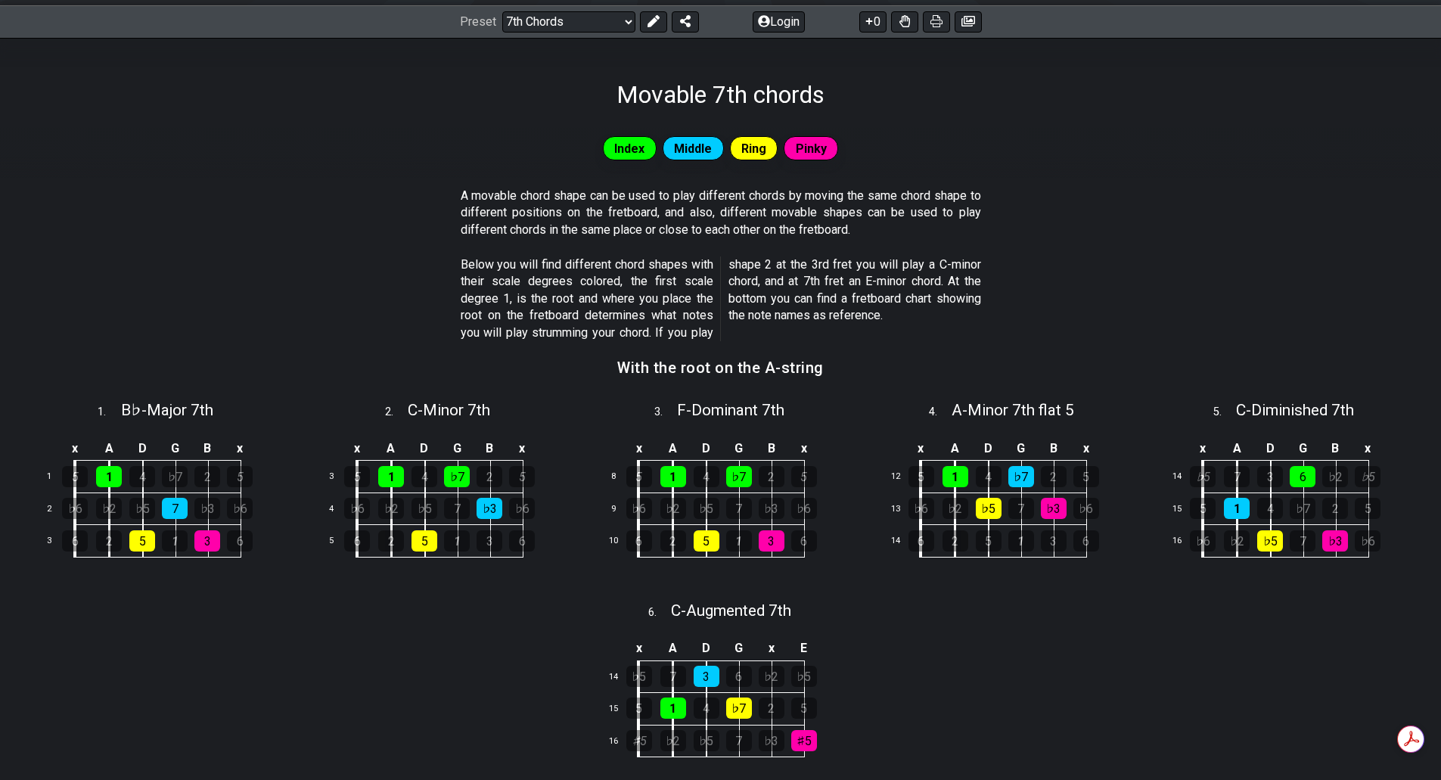
scroll to position [378, 0]
